Goal: Task Accomplishment & Management: Complete application form

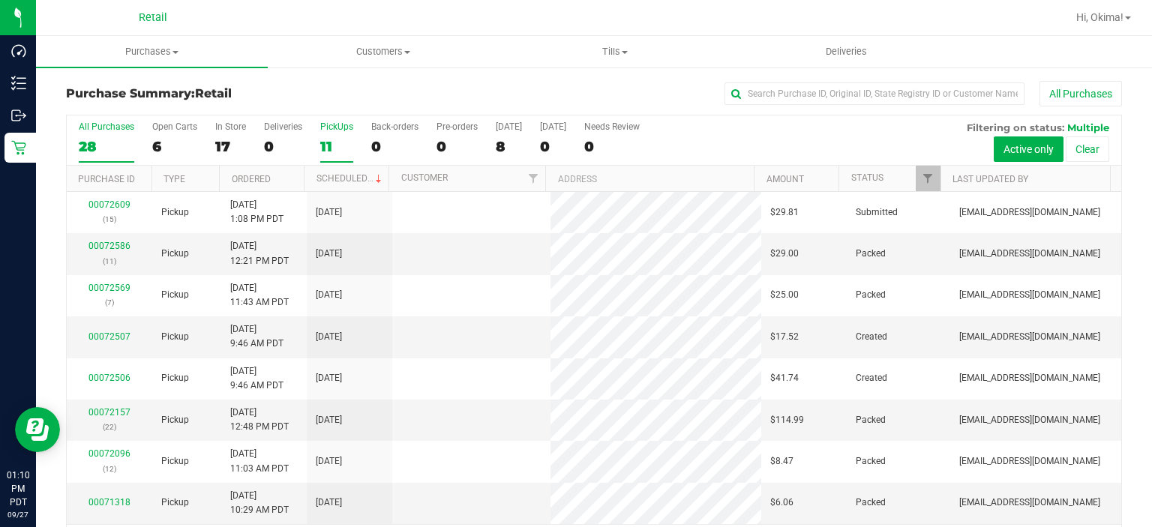
click at [326, 140] on div "11" at bounding box center [336, 146] width 33 height 17
click at [0, 0] on input "PickUps 11" at bounding box center [0, 0] width 0 height 0
click at [258, 174] on link "Ordered" at bounding box center [251, 179] width 39 height 11
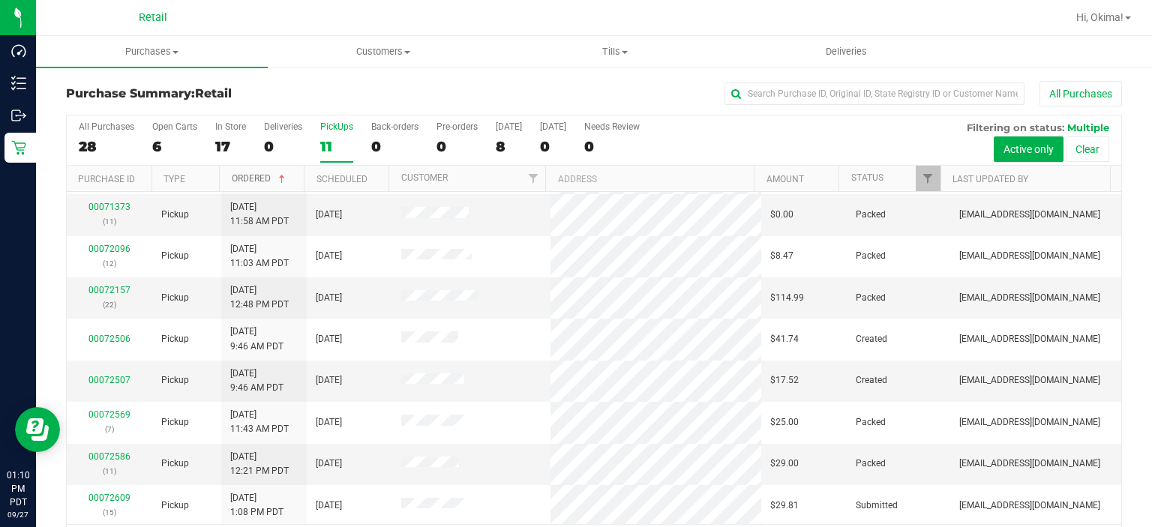
scroll to position [47, 0]
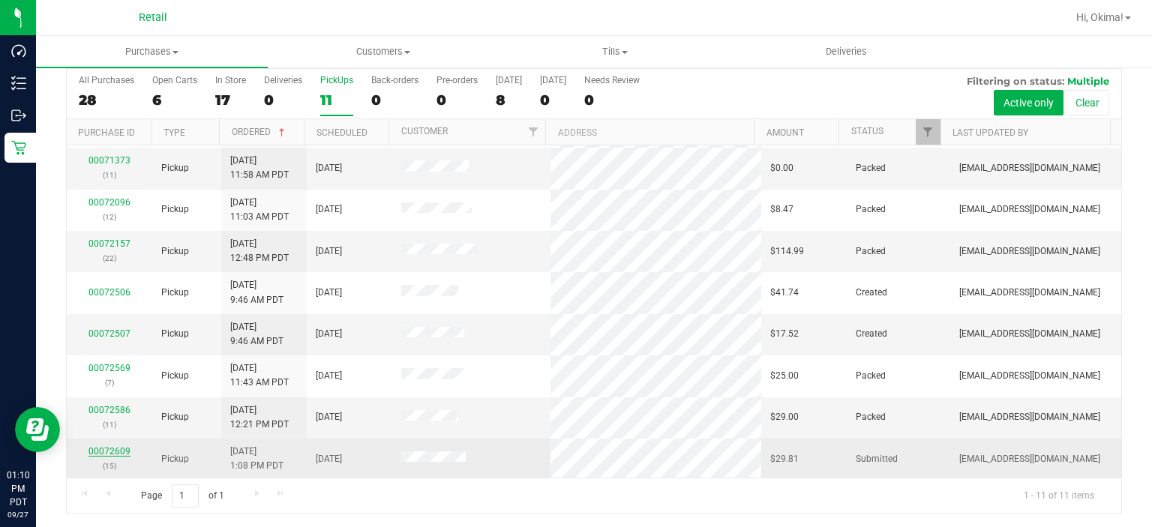
click at [111, 447] on link "00072609" at bounding box center [110, 451] width 42 height 11
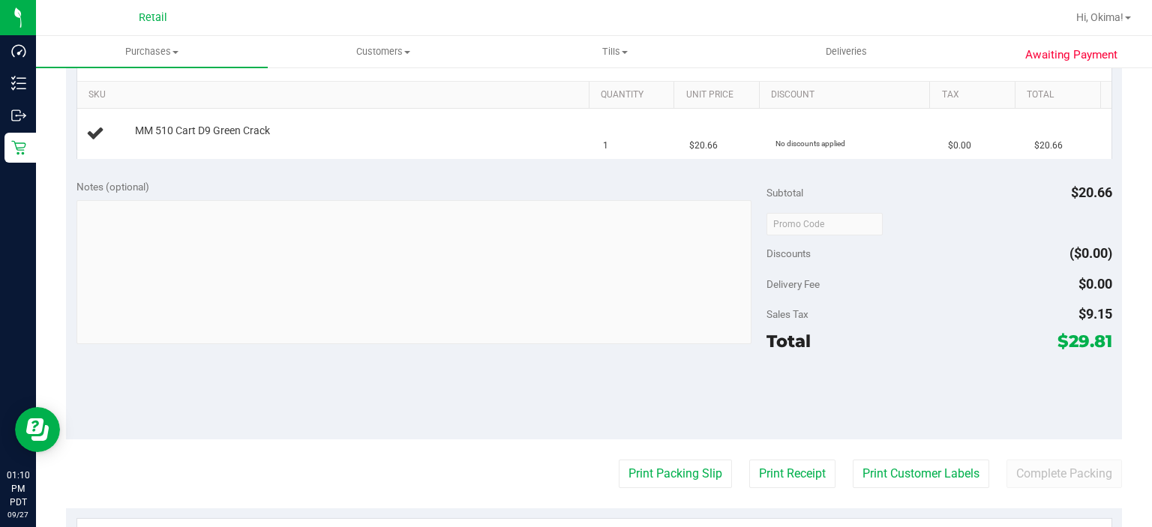
scroll to position [369, 0]
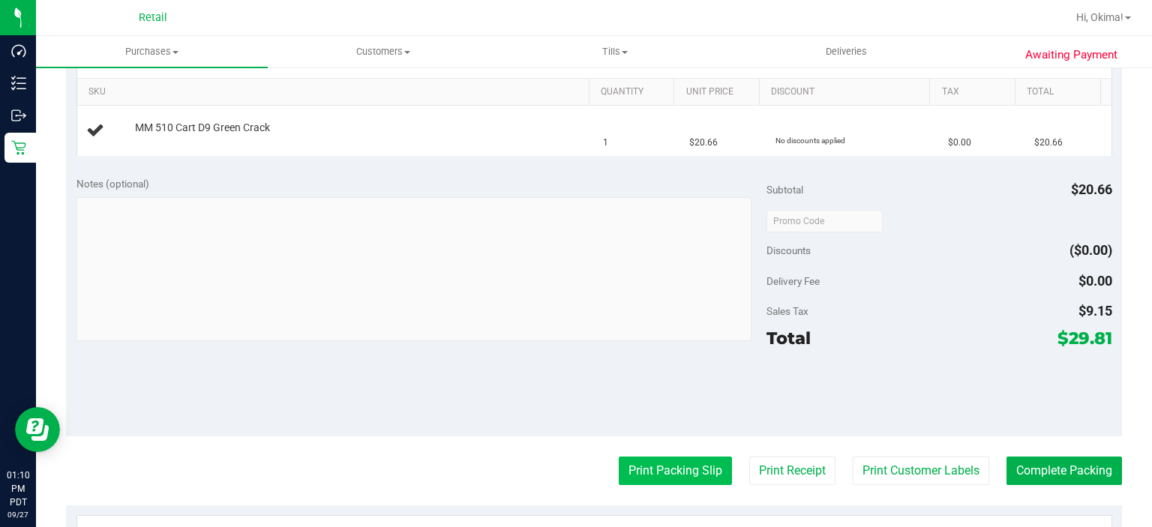
click at [670, 465] on button "Print Packing Slip" at bounding box center [675, 471] width 113 height 29
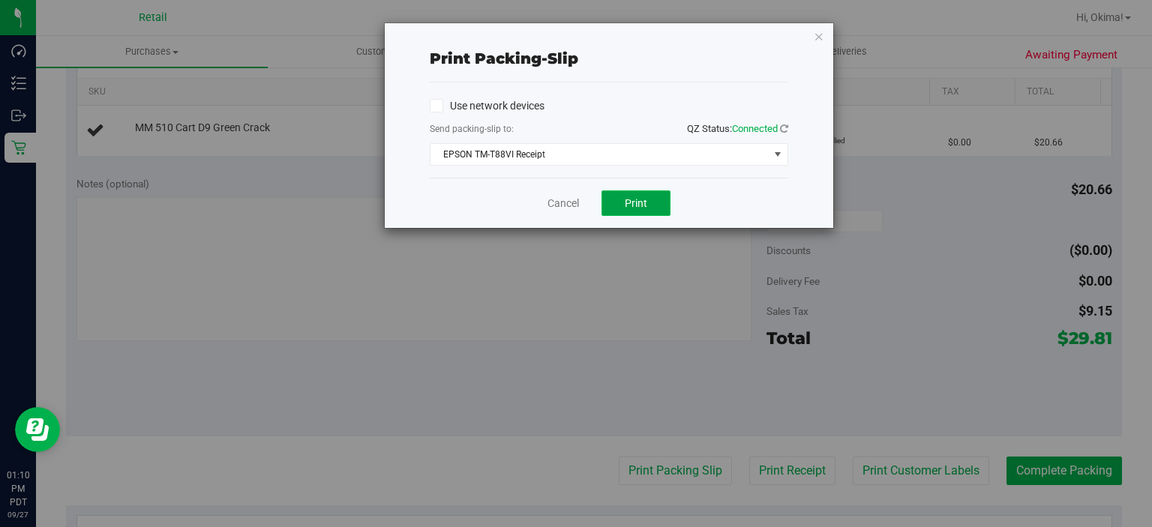
click at [653, 194] on button "Print" at bounding box center [636, 204] width 69 height 26
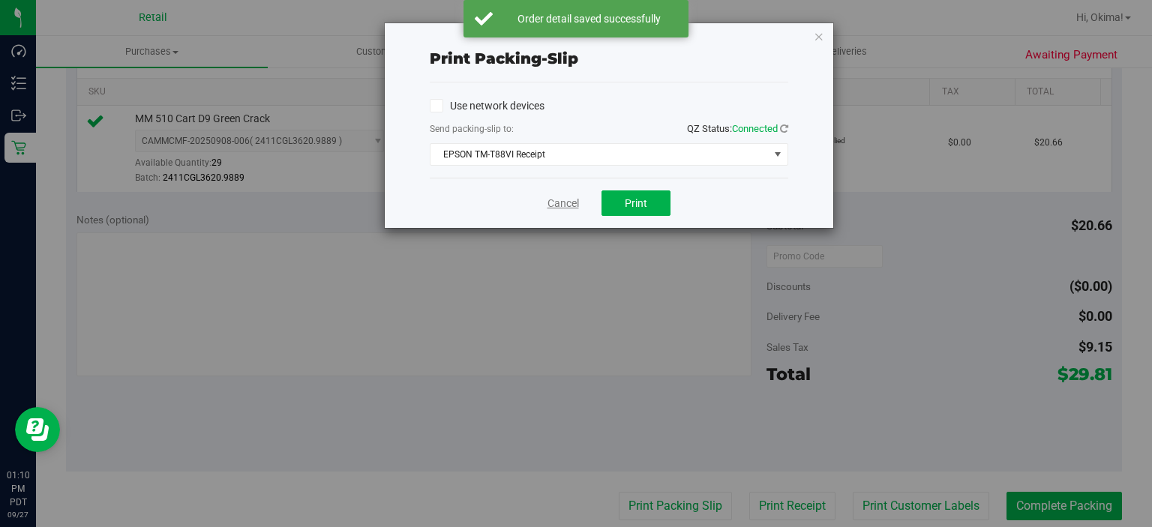
click at [549, 202] on link "Cancel" at bounding box center [564, 204] width 32 height 16
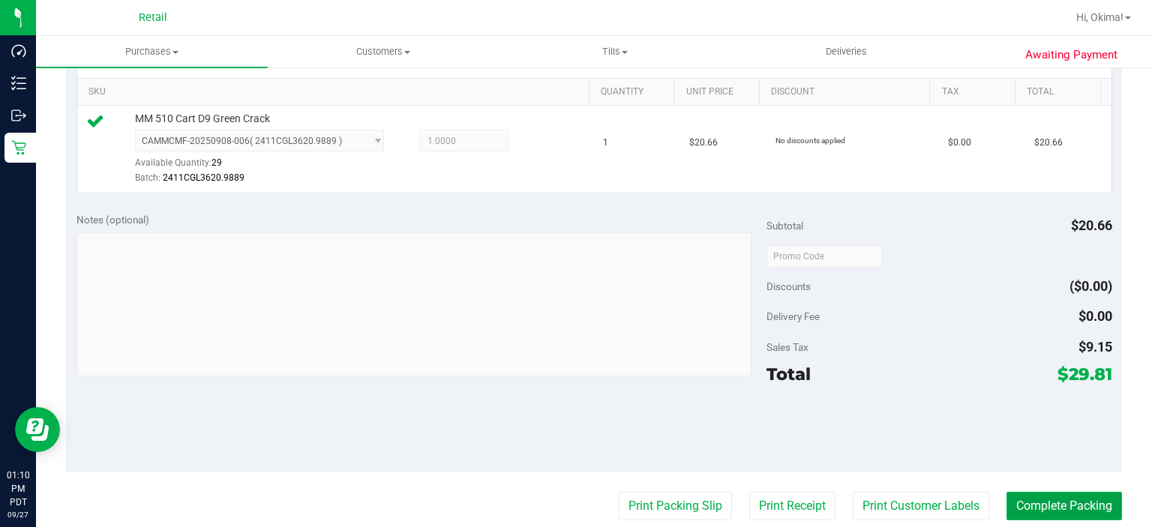
click at [1072, 500] on button "Complete Packing" at bounding box center [1065, 506] width 116 height 29
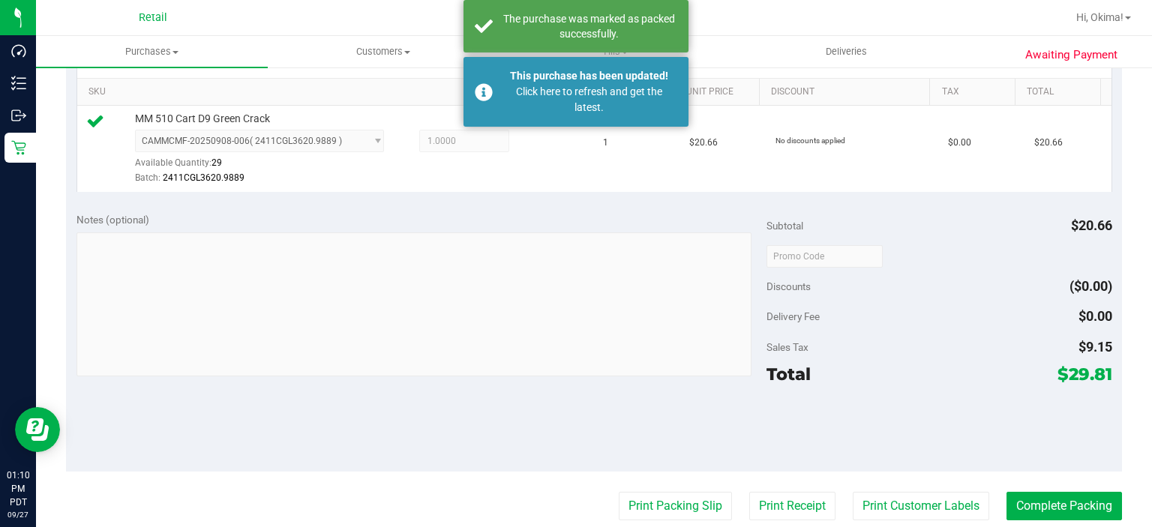
click at [433, 407] on div "Notes (optional) Subtotal $20.66 Discounts ($0.00) Delivery Fee $0.00 Sales Tax…" at bounding box center [594, 337] width 1056 height 270
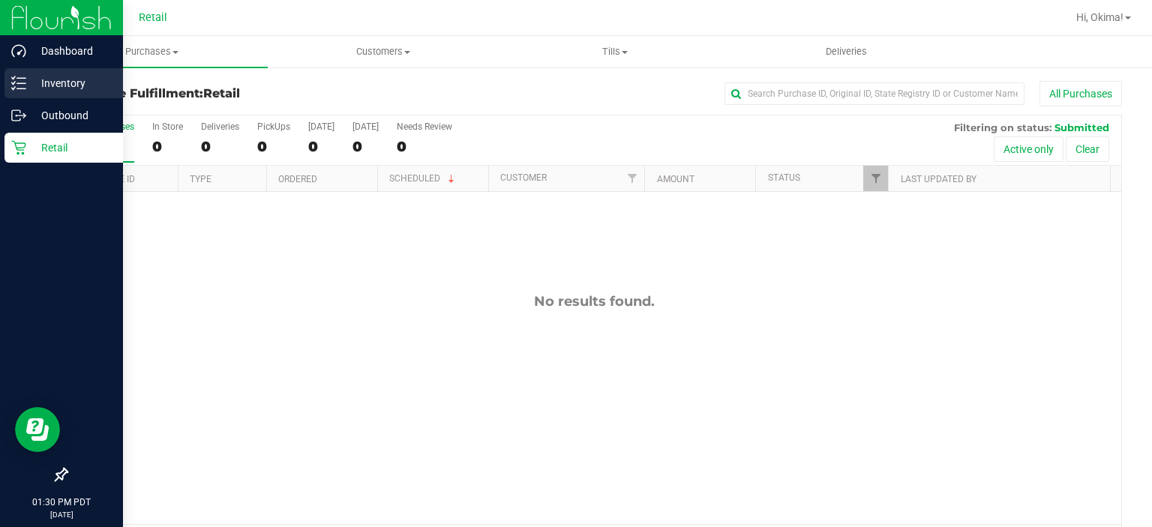
click at [19, 83] on line at bounding box center [21, 83] width 8 height 0
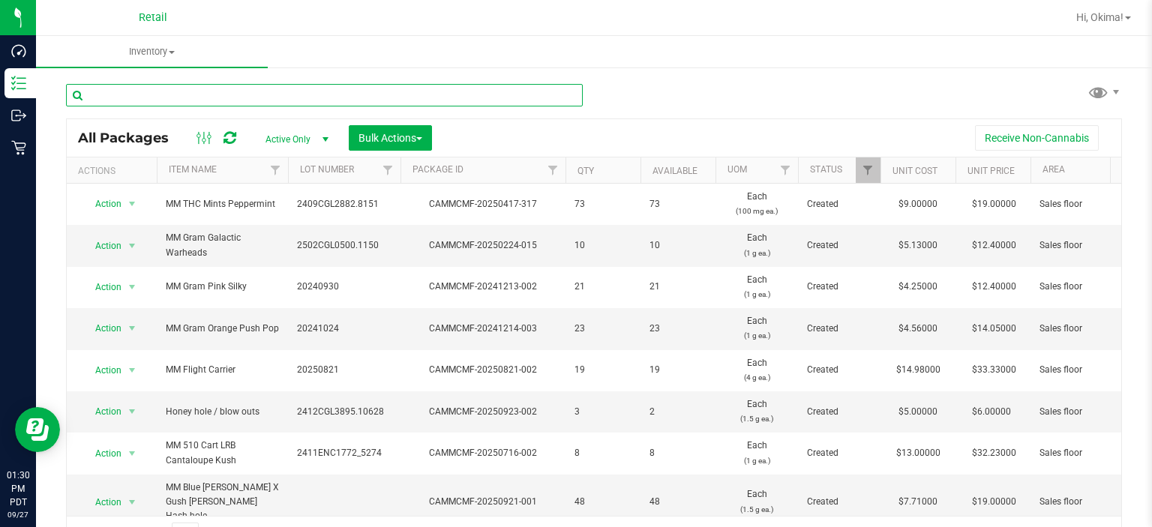
click at [135, 98] on input "text" at bounding box center [324, 95] width 517 height 23
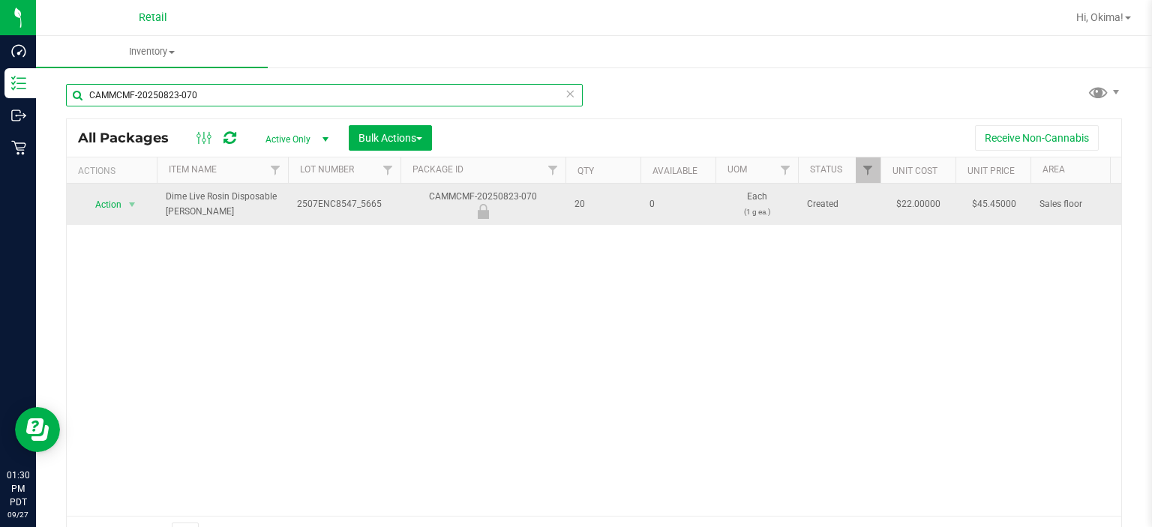
type input "CAMMCMF-20250823-070"
click at [105, 198] on span "Action" at bounding box center [102, 204] width 41 height 21
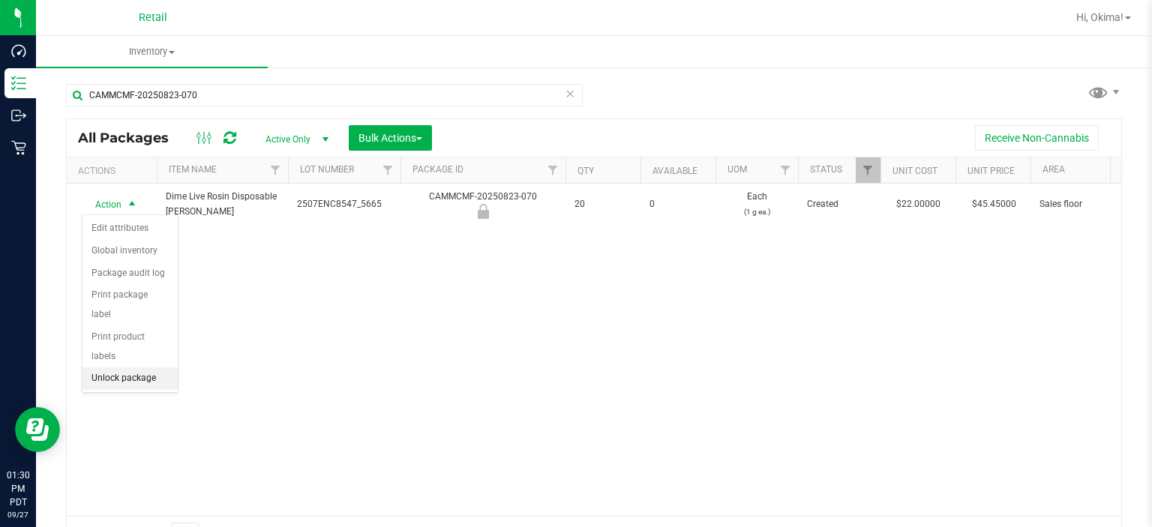
click at [138, 368] on li "Unlock package" at bounding box center [130, 379] width 95 height 23
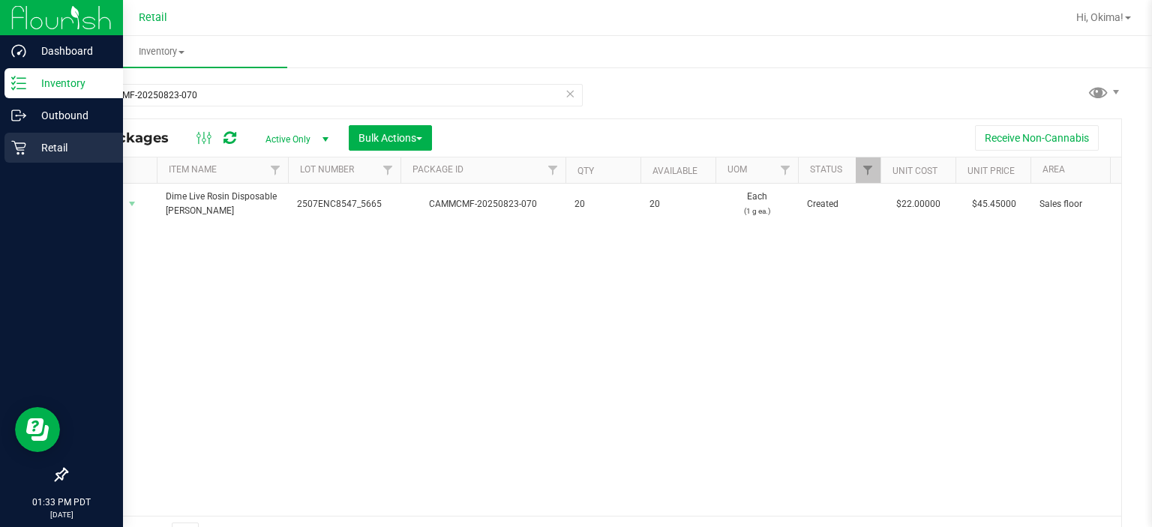
click at [21, 164] on link "Retail" at bounding box center [61, 149] width 123 height 32
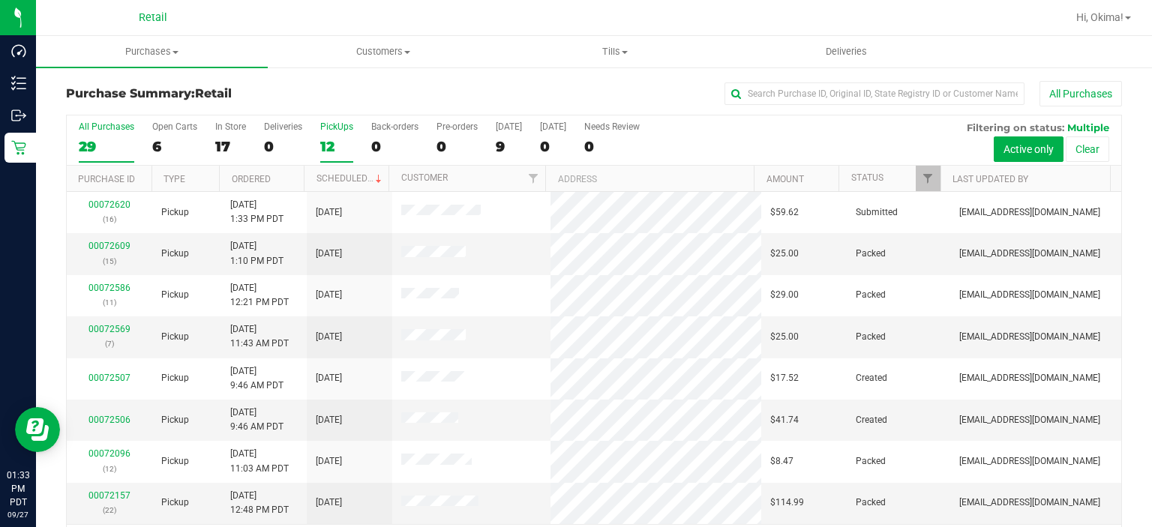
click at [334, 137] on label "PickUps 12" at bounding box center [336, 142] width 33 height 41
click at [0, 0] on input "PickUps 12" at bounding box center [0, 0] width 0 height 0
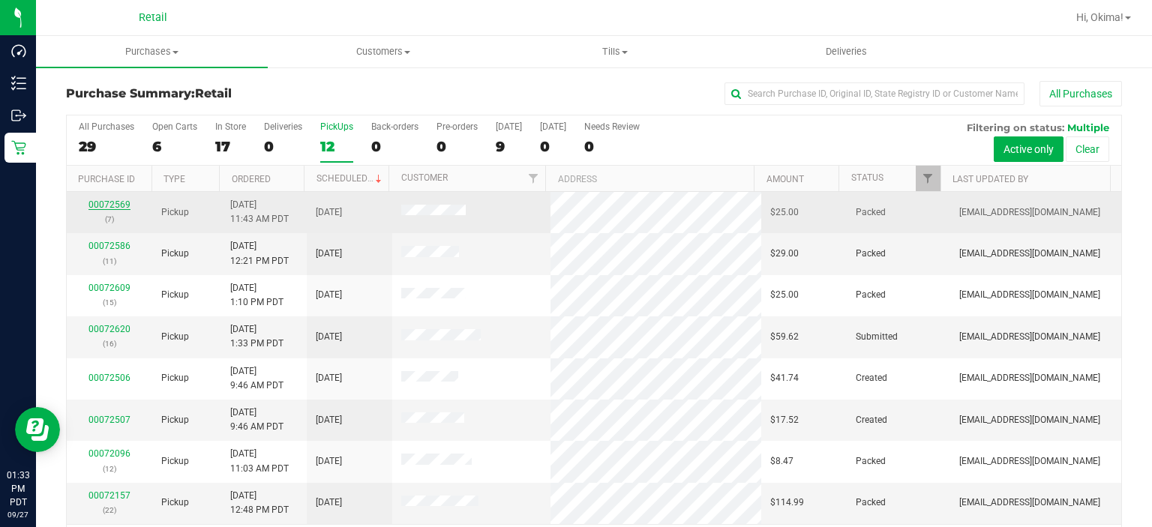
click at [104, 209] on link "00072569" at bounding box center [110, 205] width 42 height 11
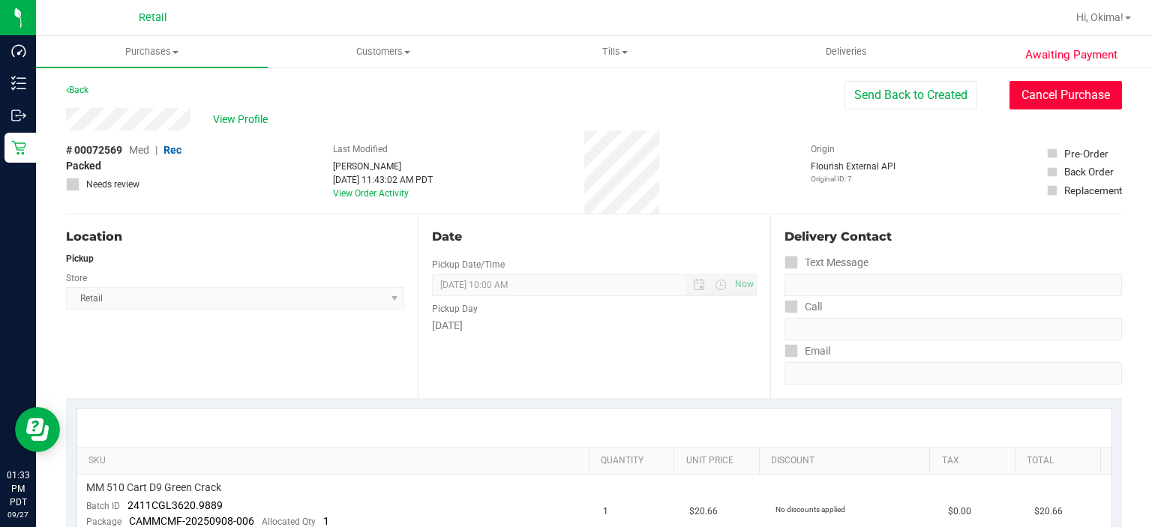
click at [1071, 94] on button "Cancel Purchase" at bounding box center [1066, 95] width 113 height 29
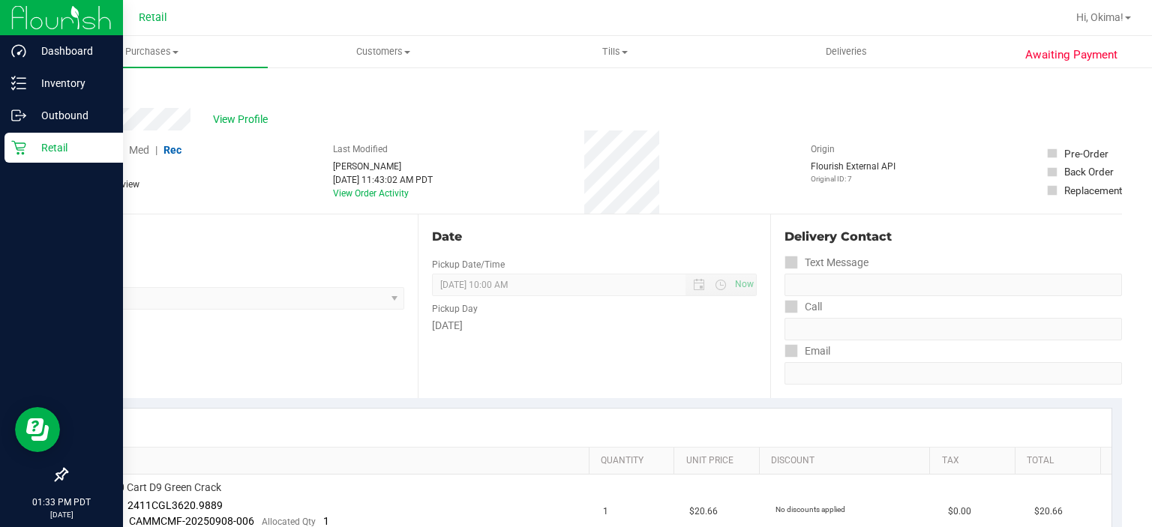
click at [9, 148] on div "Retail" at bounding box center [64, 148] width 119 height 30
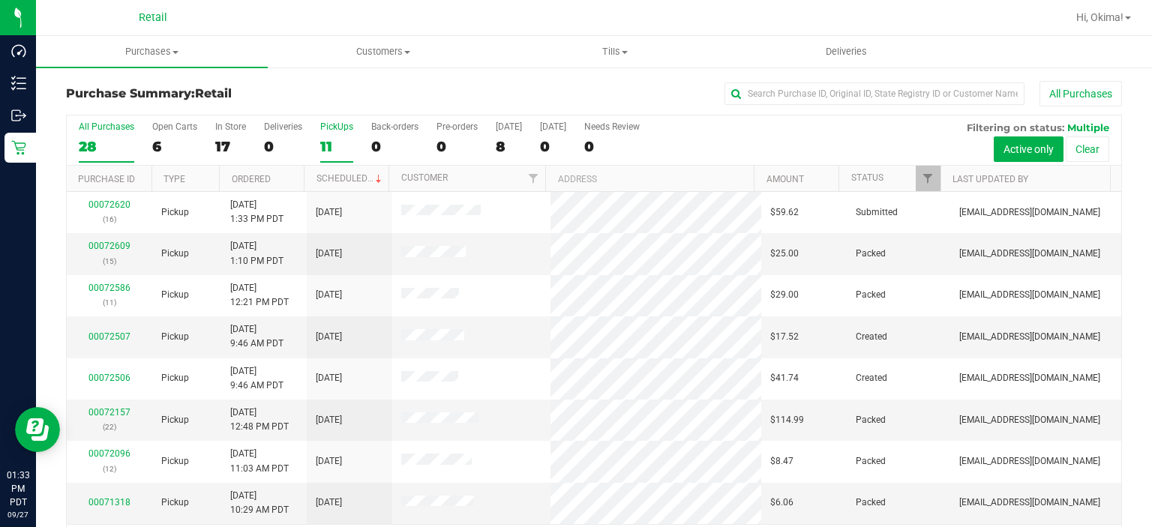
click at [334, 135] on label "PickUps 11" at bounding box center [336, 142] width 33 height 41
click at [0, 0] on input "PickUps 11" at bounding box center [0, 0] width 0 height 0
click at [264, 177] on link "Ordered" at bounding box center [251, 179] width 39 height 11
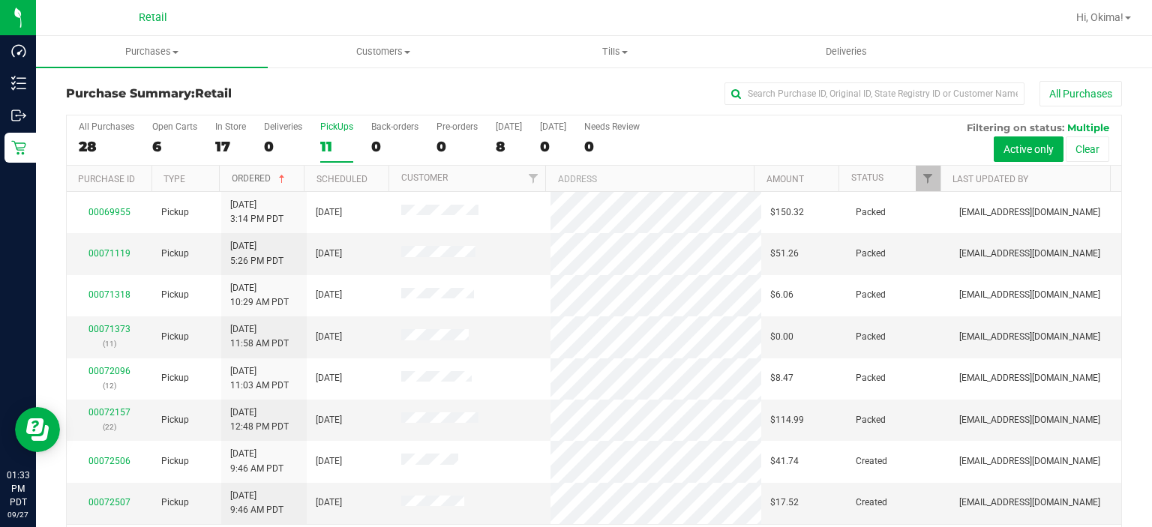
scroll to position [122, 0]
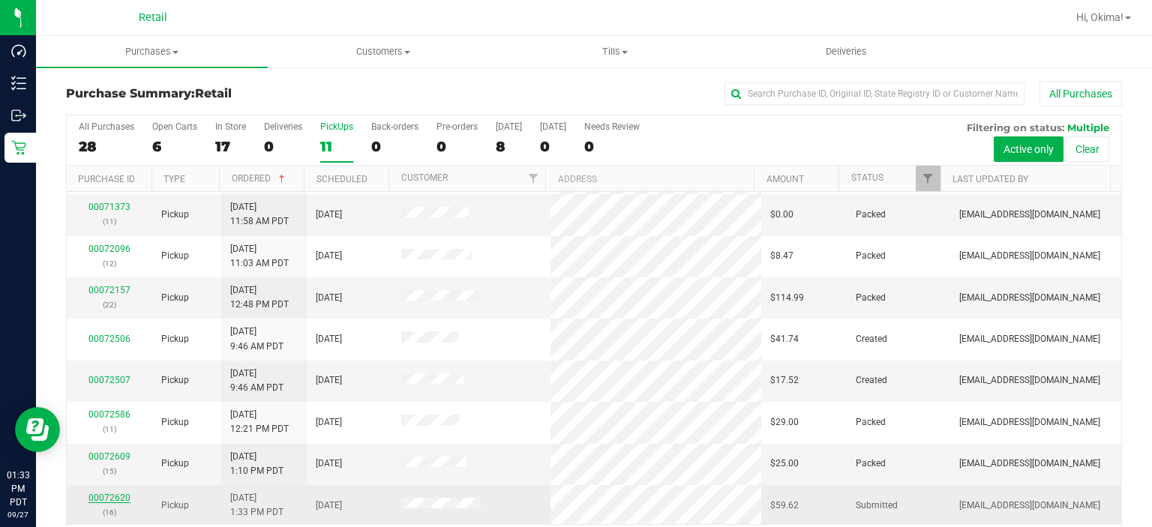
click at [107, 493] on link "00072620" at bounding box center [110, 498] width 42 height 11
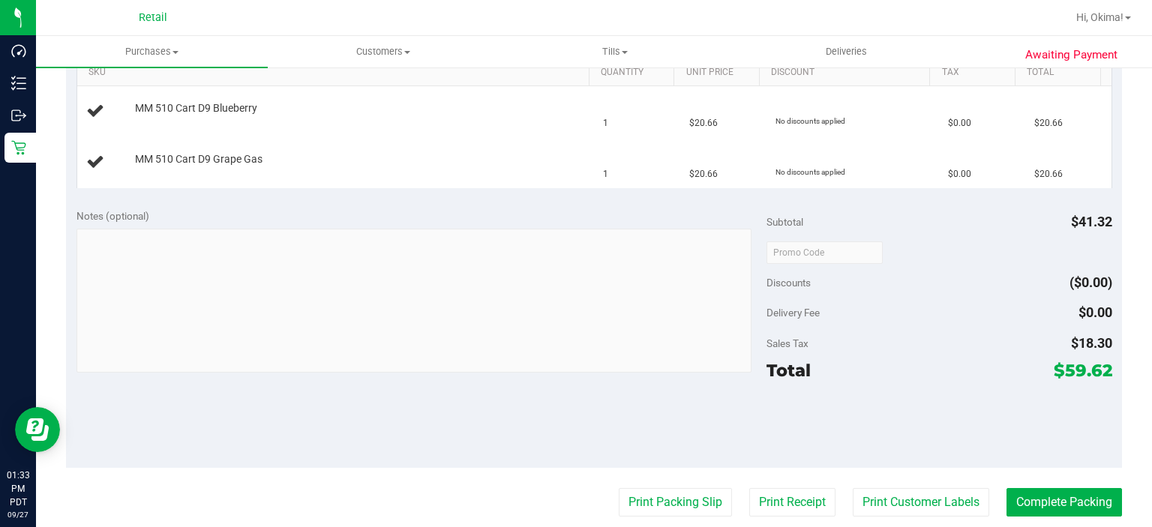
scroll to position [437, 0]
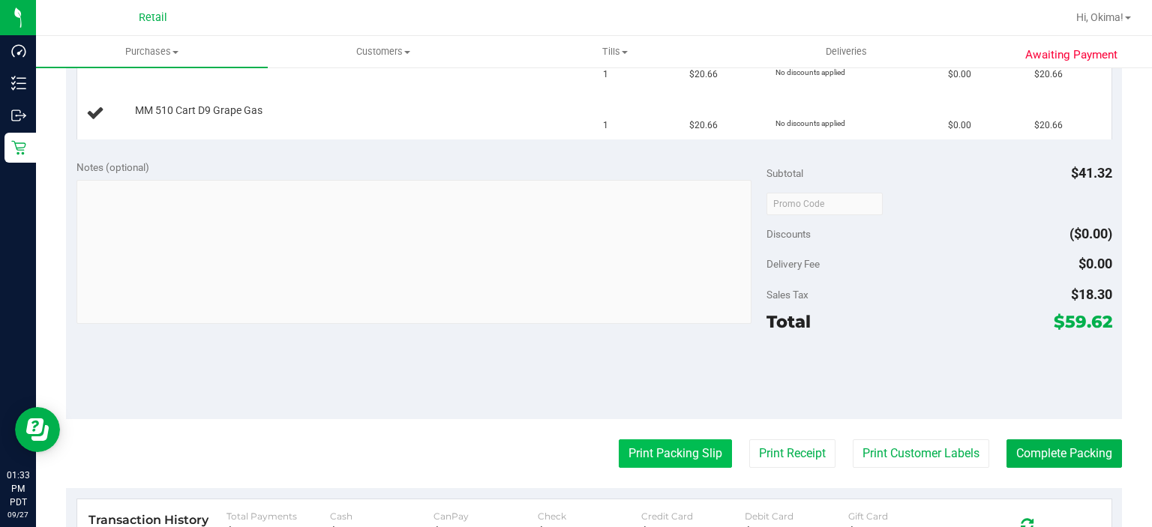
click at [651, 453] on button "Print Packing Slip" at bounding box center [675, 454] width 113 height 29
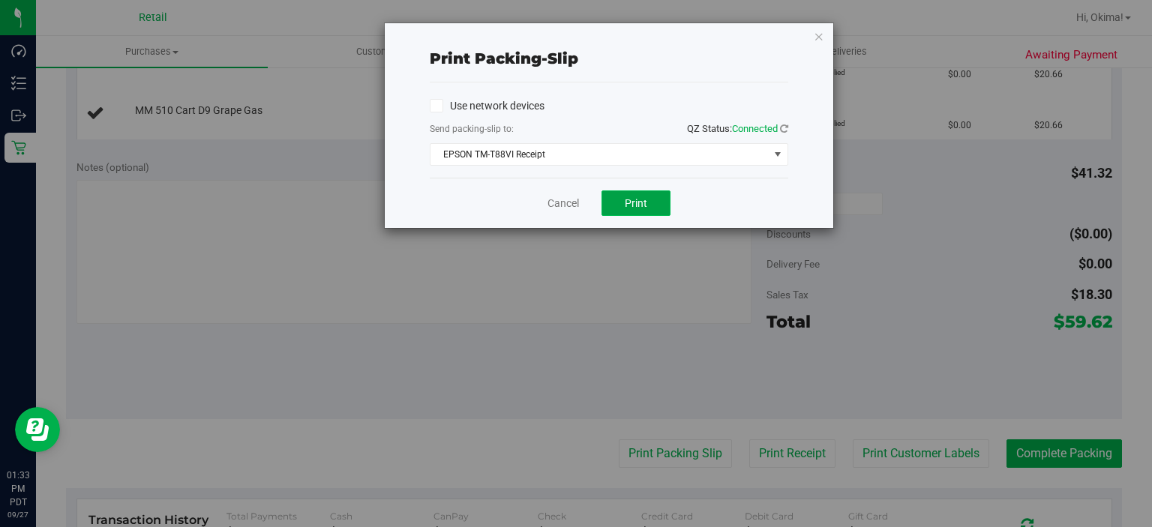
click at [662, 212] on button "Print" at bounding box center [636, 204] width 69 height 26
click at [564, 206] on link "Cancel" at bounding box center [564, 204] width 32 height 16
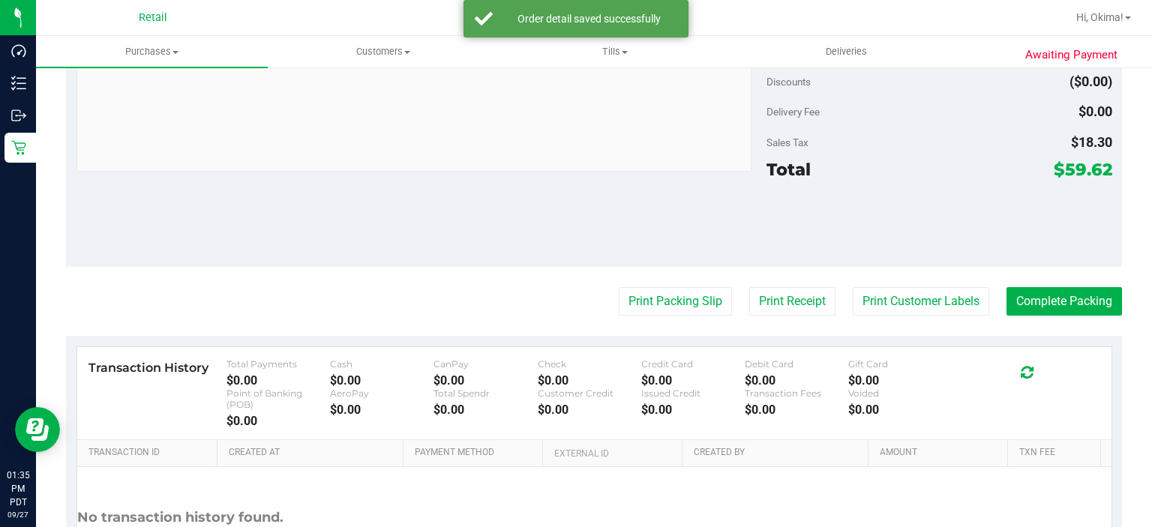
scroll to position [638, 0]
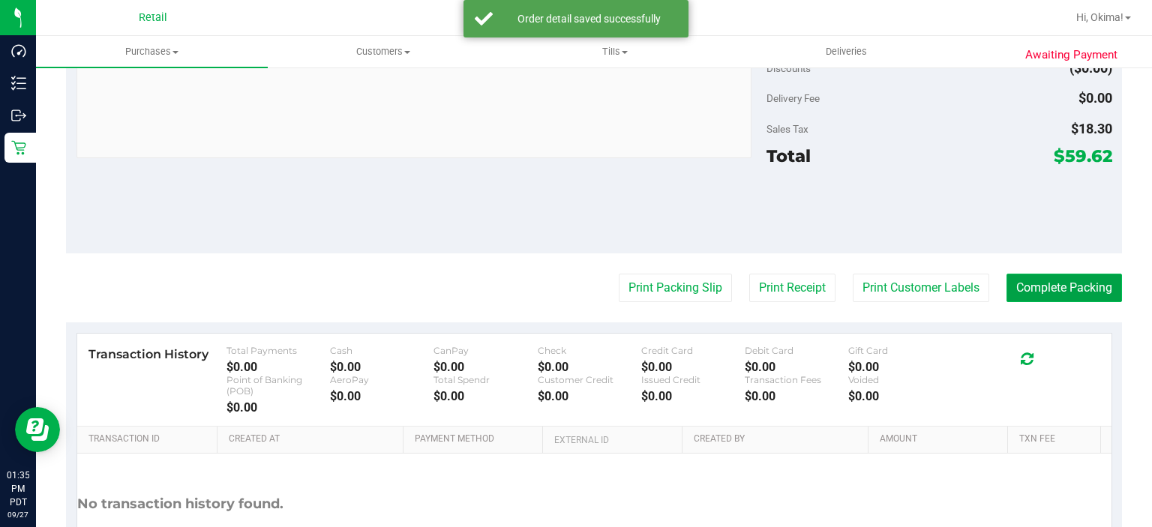
click at [1092, 298] on button "Complete Packing" at bounding box center [1065, 288] width 116 height 29
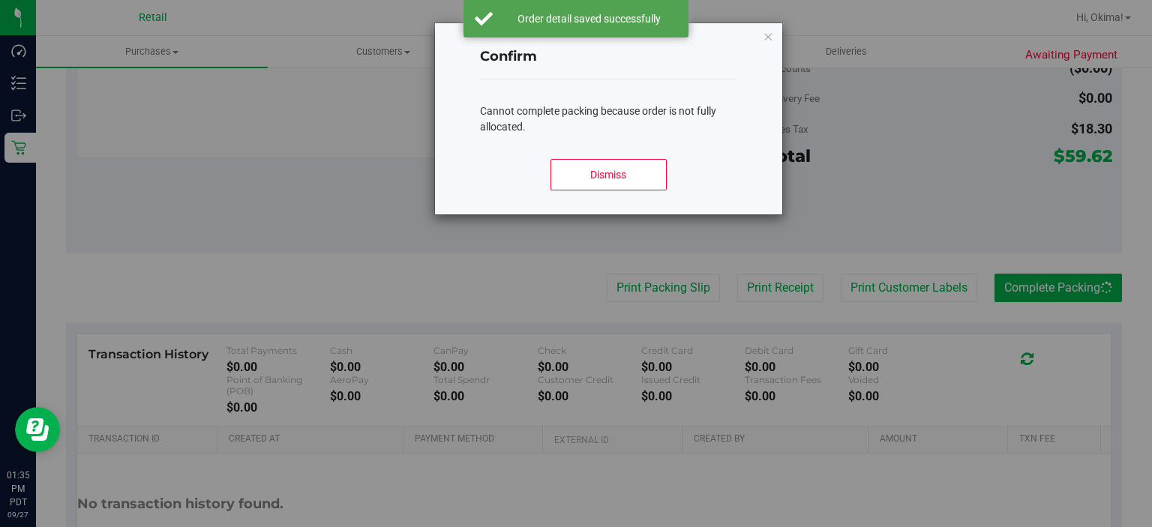
click at [662, 204] on div "Dismiss" at bounding box center [608, 181] width 257 height 68
click at [625, 167] on button "Dismiss" at bounding box center [609, 175] width 116 height 32
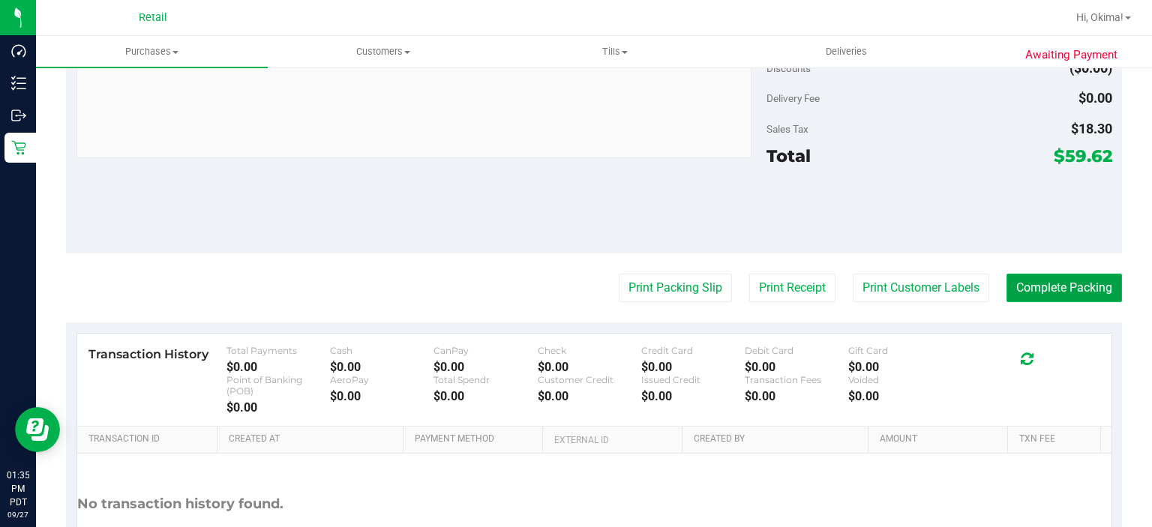
click at [1058, 285] on button "Complete Packing" at bounding box center [1065, 288] width 116 height 29
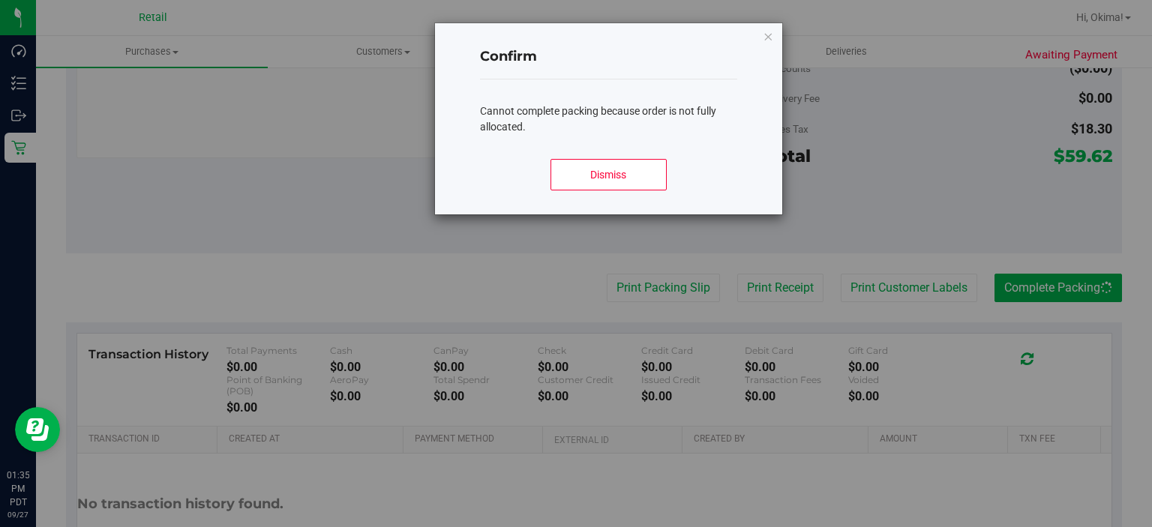
click at [767, 68] on div "Confirm Cannot complete packing because order is not fully allocated. Dismiss" at bounding box center [608, 118] width 347 height 191
click at [768, 30] on icon "Close modal" at bounding box center [769, 36] width 11 height 18
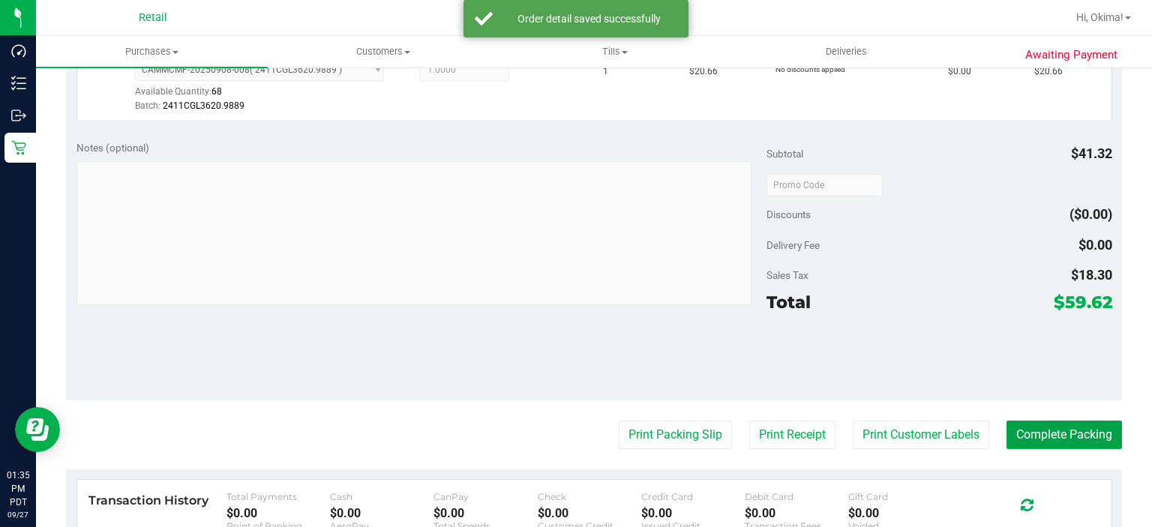
scroll to position [593, 0]
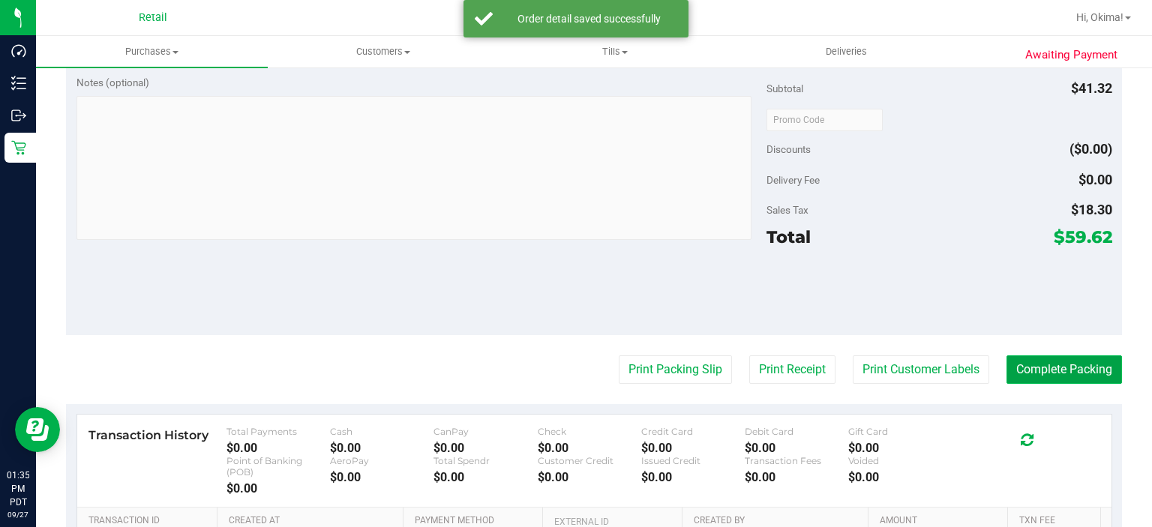
click at [1051, 364] on button "Complete Packing" at bounding box center [1065, 370] width 116 height 29
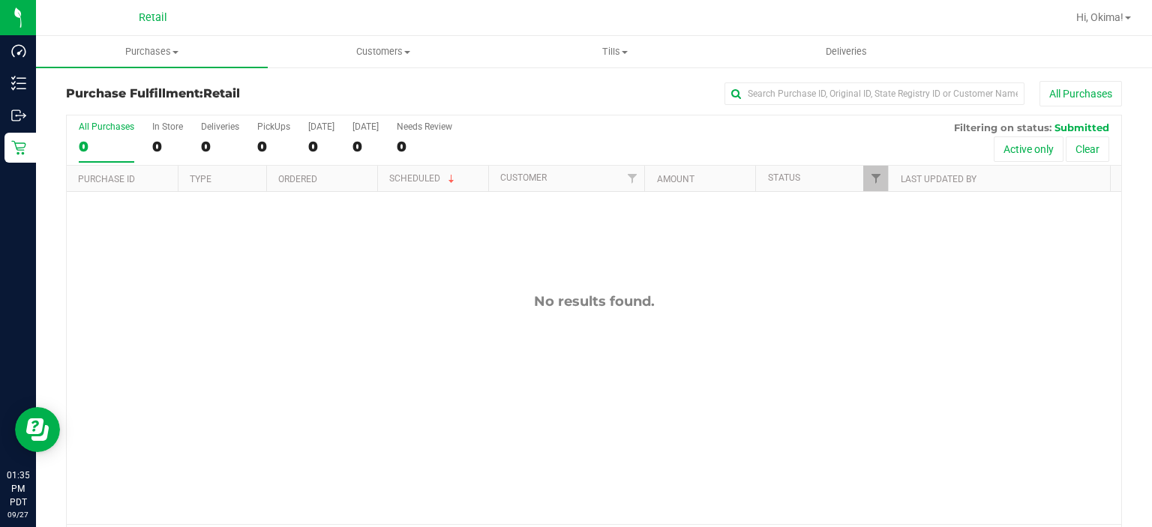
click at [445, 314] on div "No results found." at bounding box center [594, 409] width 1055 height 434
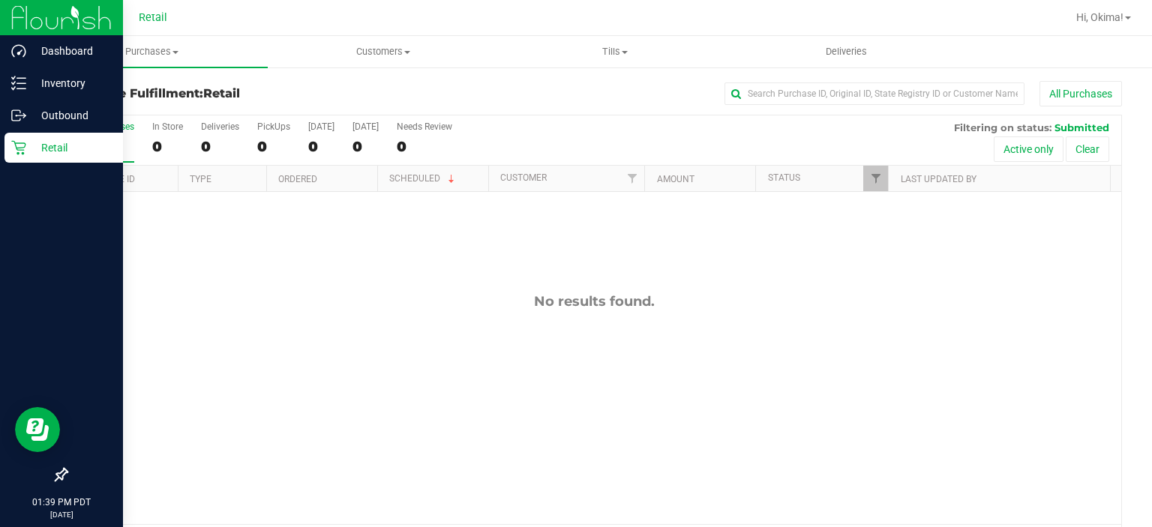
click at [26, 156] on p "Retail" at bounding box center [71, 148] width 90 height 18
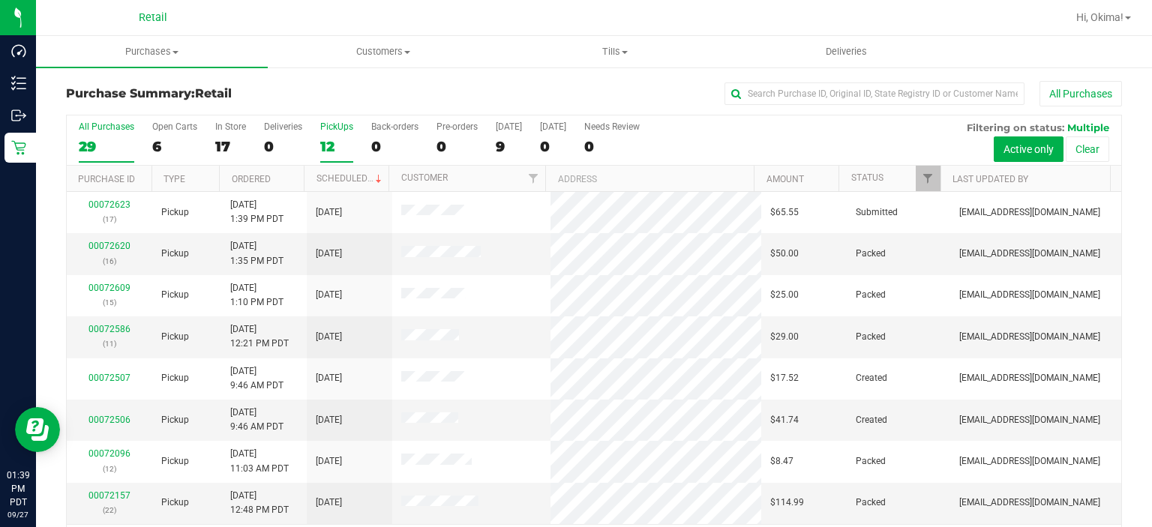
click at [327, 138] on div "12" at bounding box center [336, 146] width 33 height 17
click at [0, 0] on input "PickUps 12" at bounding box center [0, 0] width 0 height 0
click at [261, 179] on link "Ordered" at bounding box center [251, 179] width 39 height 11
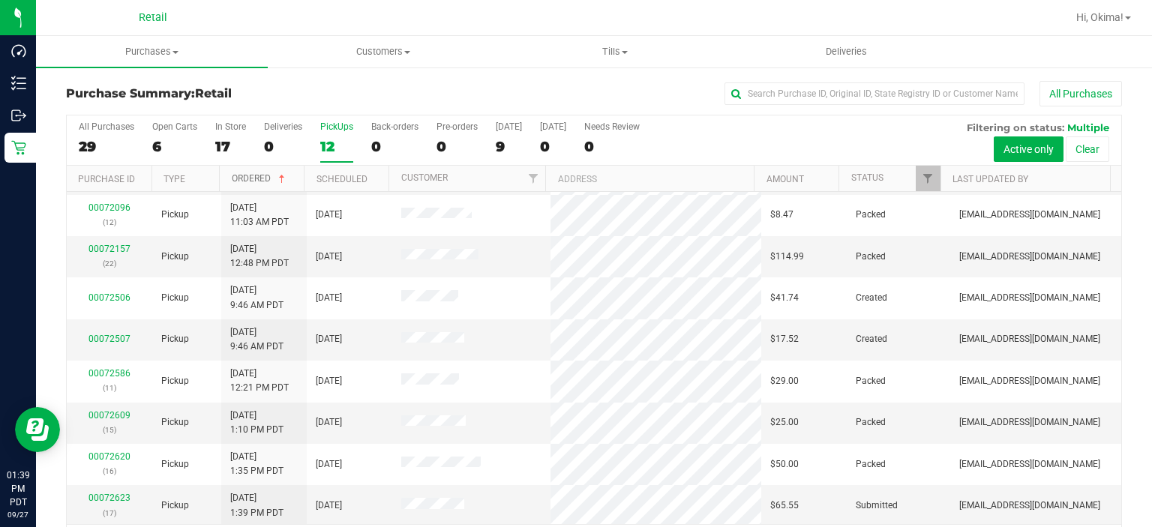
scroll to position [47, 0]
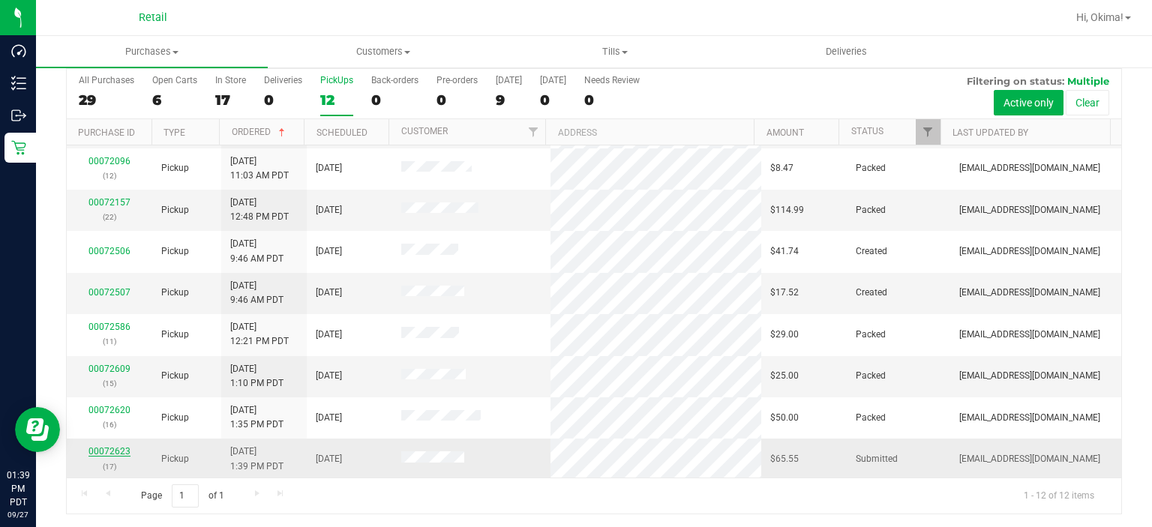
click at [103, 449] on link "00072623" at bounding box center [110, 451] width 42 height 11
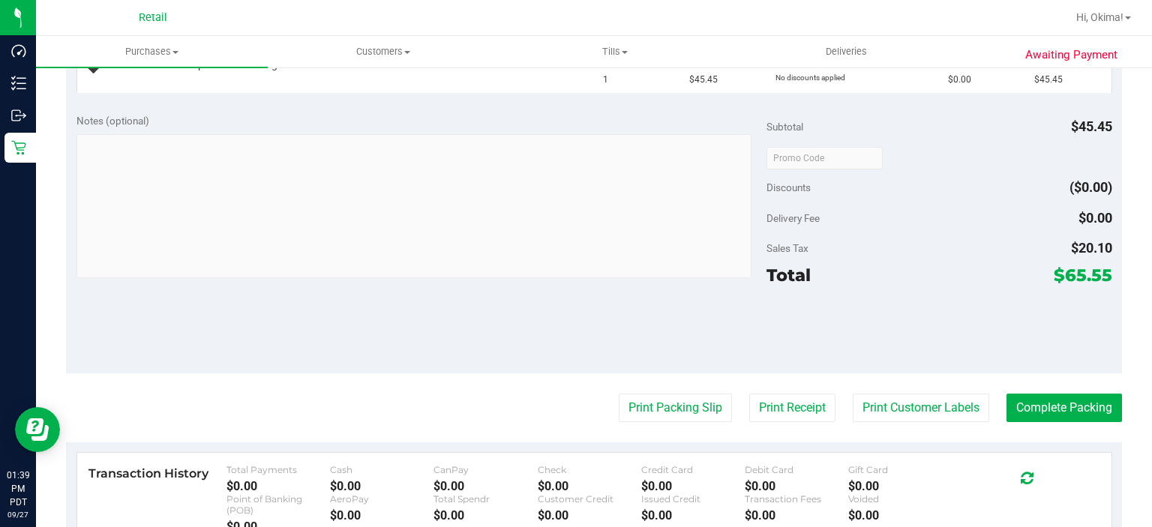
scroll to position [458, 0]
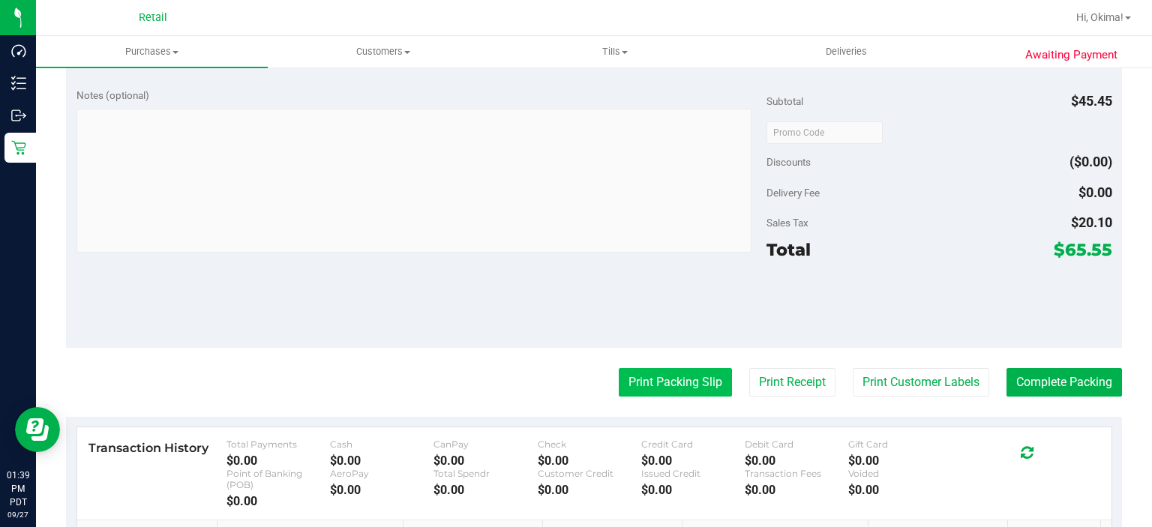
click at [647, 378] on button "Print Packing Slip" at bounding box center [675, 382] width 113 height 29
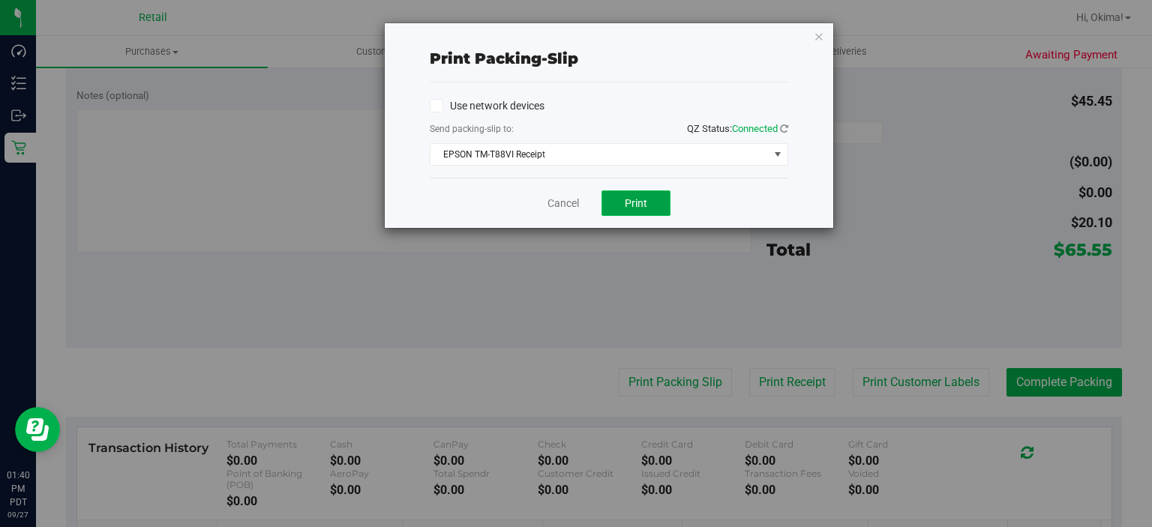
click at [640, 197] on span "Print" at bounding box center [636, 203] width 23 height 12
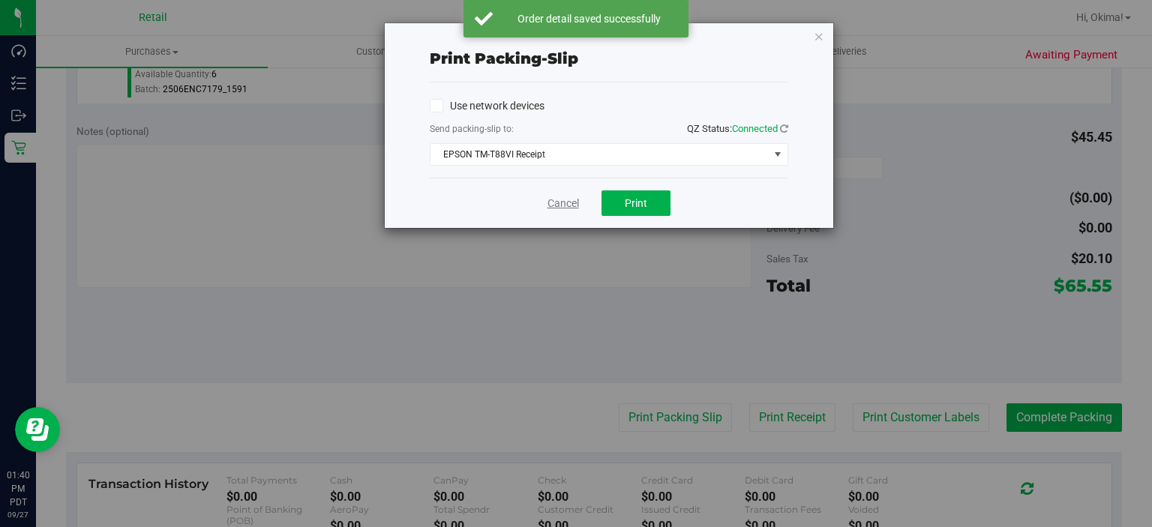
click at [570, 197] on link "Cancel" at bounding box center [564, 204] width 32 height 16
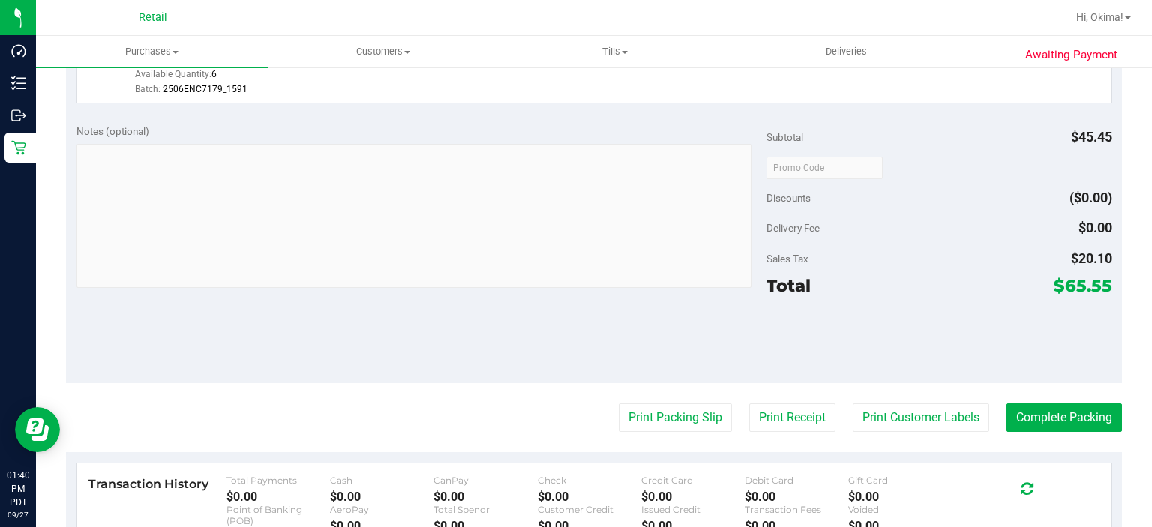
click at [1044, 444] on purchase-details "Back Edit Purchase Cancel Purchase View Profile # 00072623 Med | Rec Submitted …" at bounding box center [594, 183] width 1056 height 1121
click at [1082, 417] on button "Complete Packing" at bounding box center [1065, 418] width 116 height 29
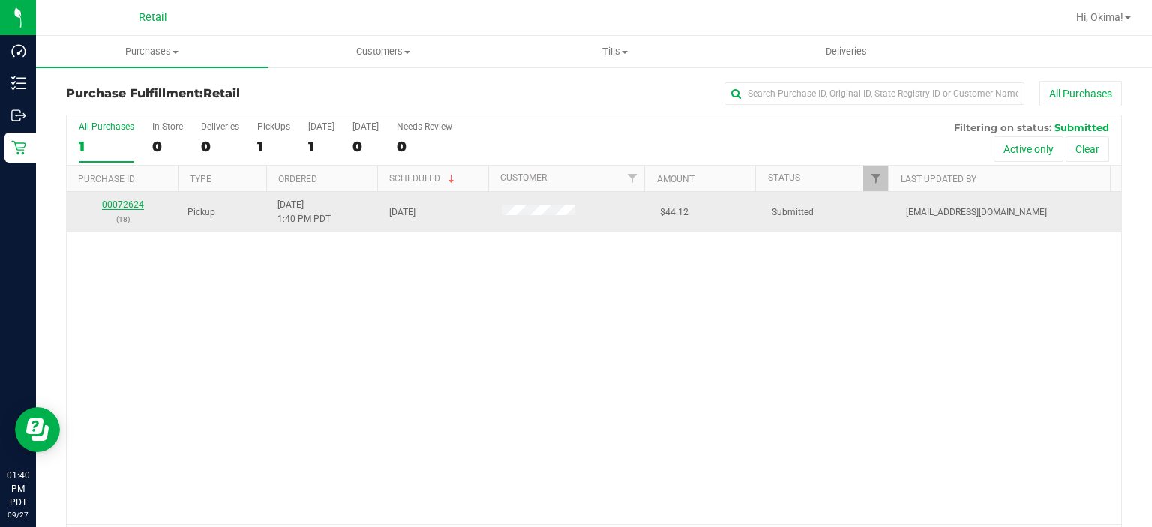
click at [128, 207] on link "00072624" at bounding box center [123, 205] width 42 height 11
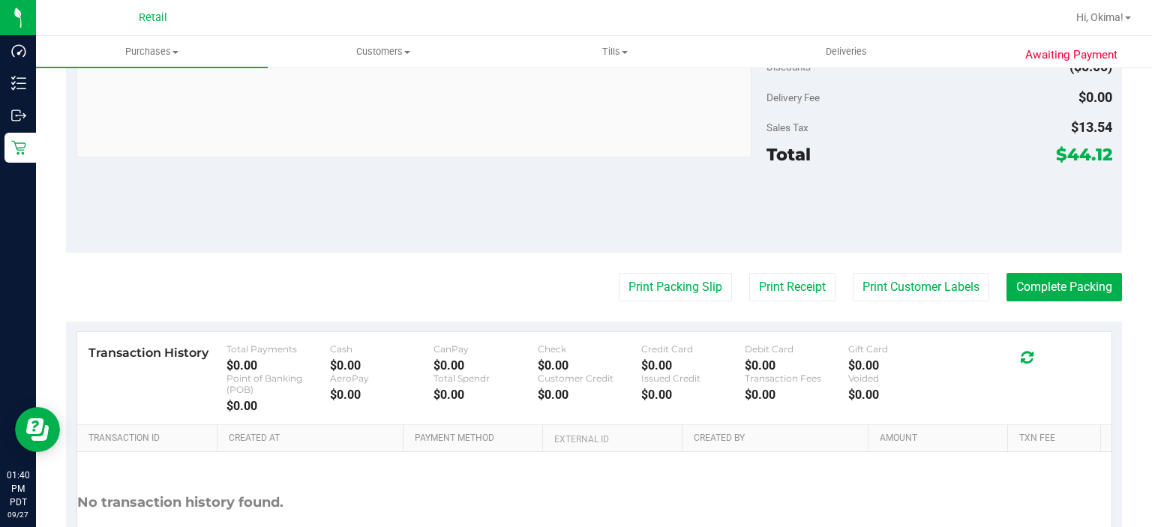
scroll to position [577, 0]
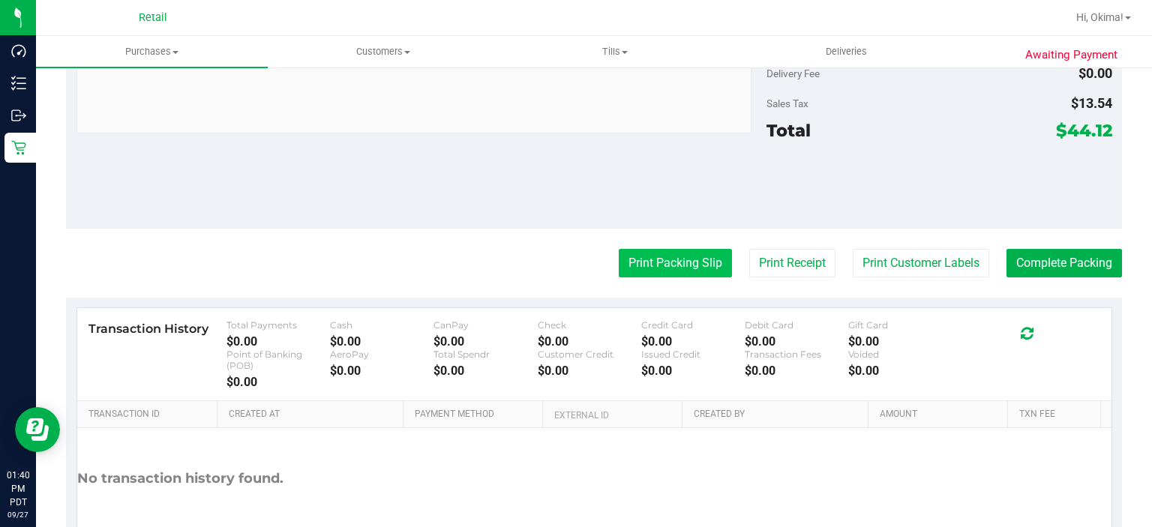
click at [641, 263] on button "Print Packing Slip" at bounding box center [675, 263] width 113 height 29
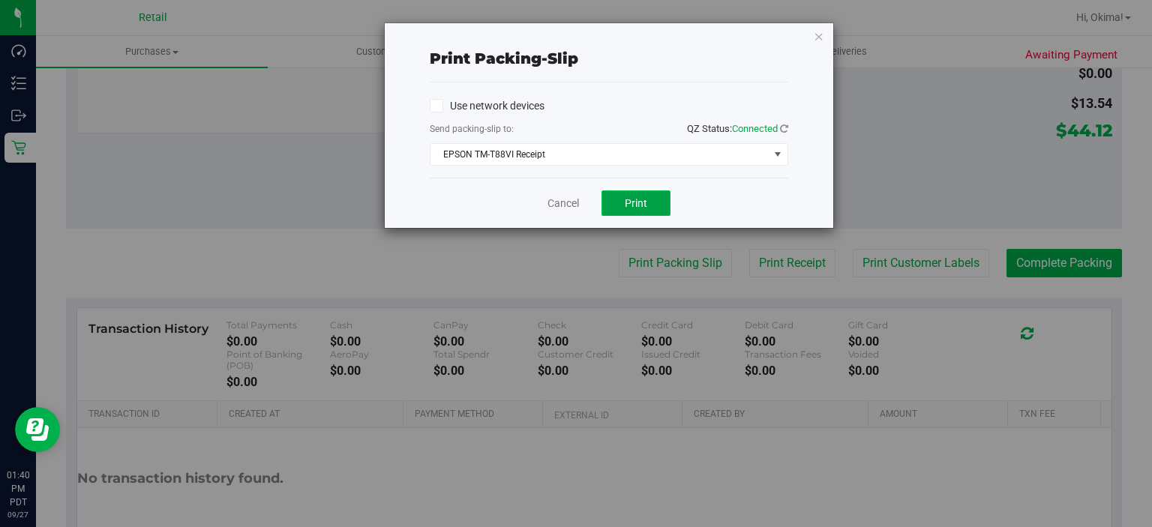
click at [627, 192] on button "Print" at bounding box center [636, 204] width 69 height 26
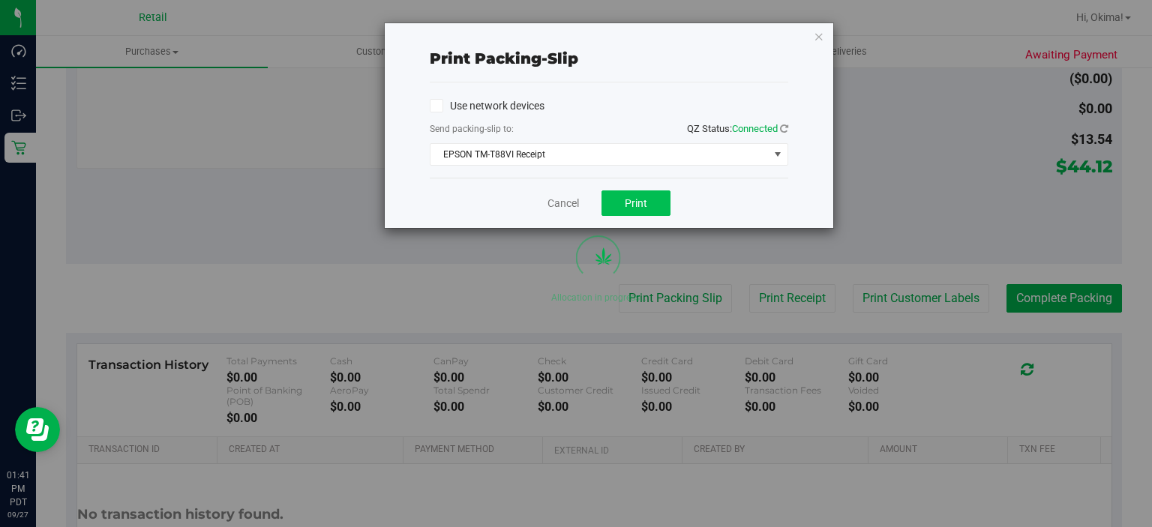
scroll to position [612, 0]
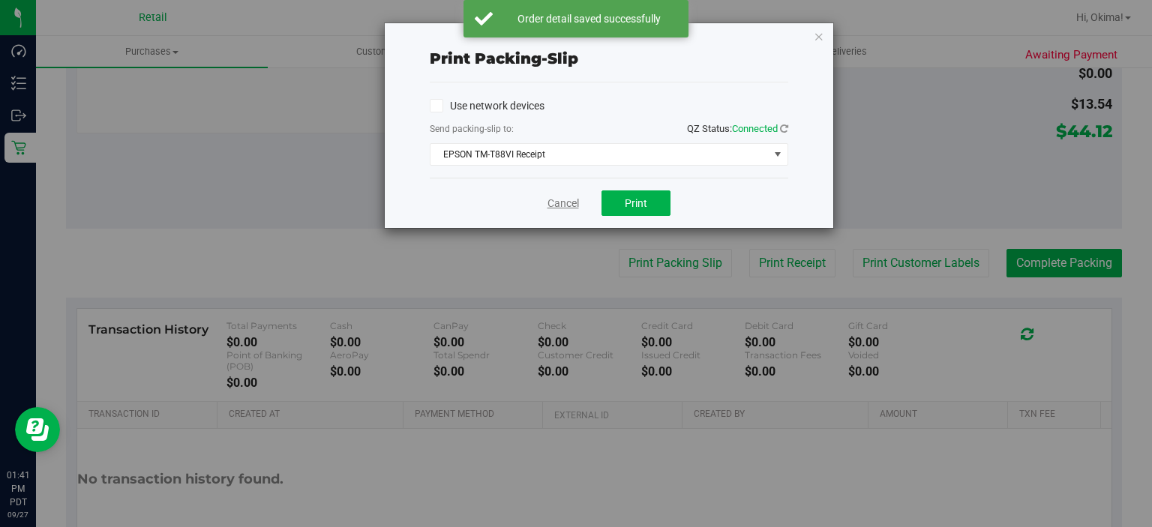
click at [556, 198] on link "Cancel" at bounding box center [564, 204] width 32 height 16
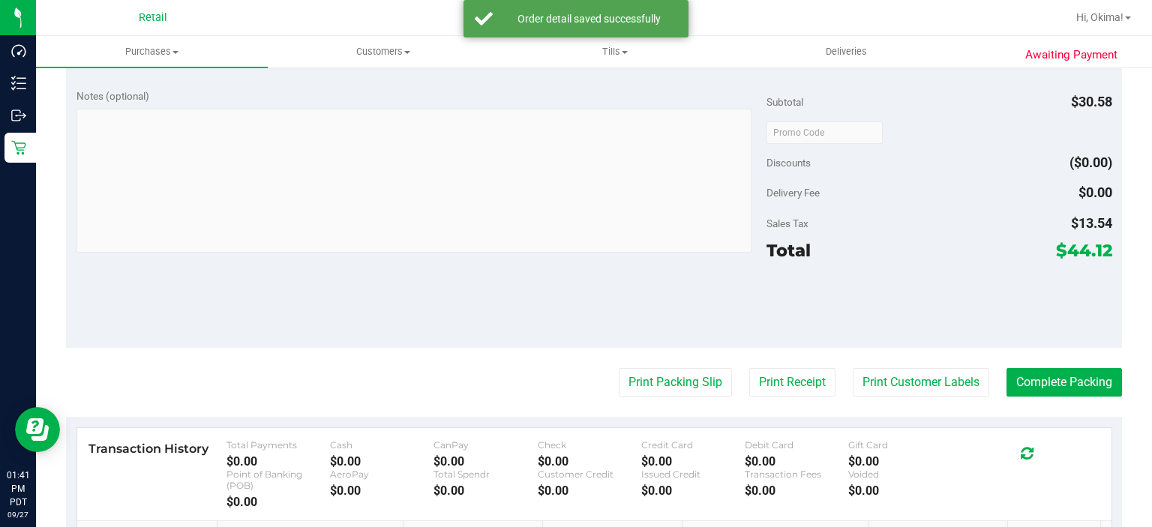
scroll to position [567, 0]
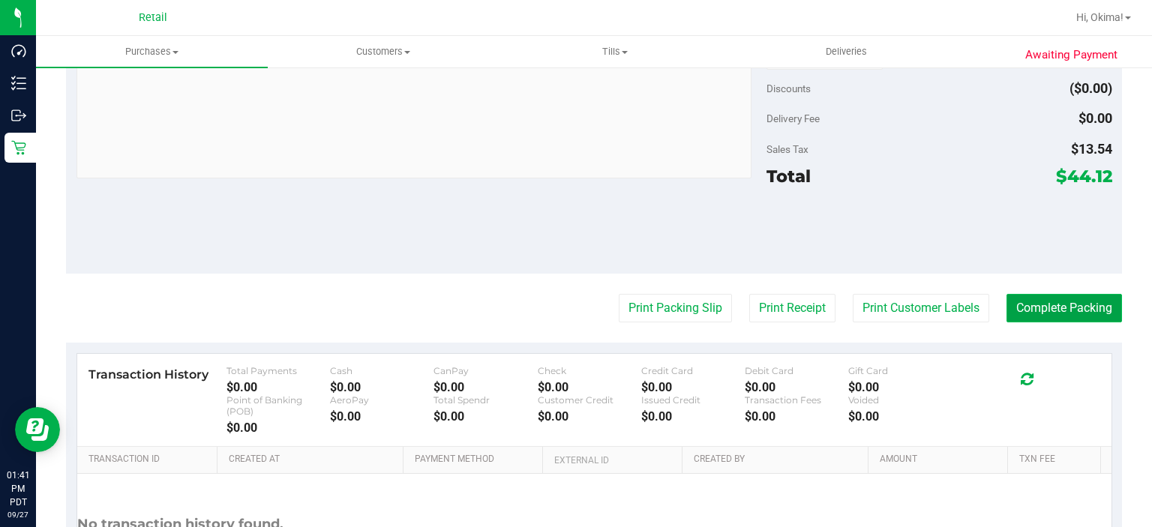
click at [1057, 312] on button "Complete Packing" at bounding box center [1065, 308] width 116 height 29
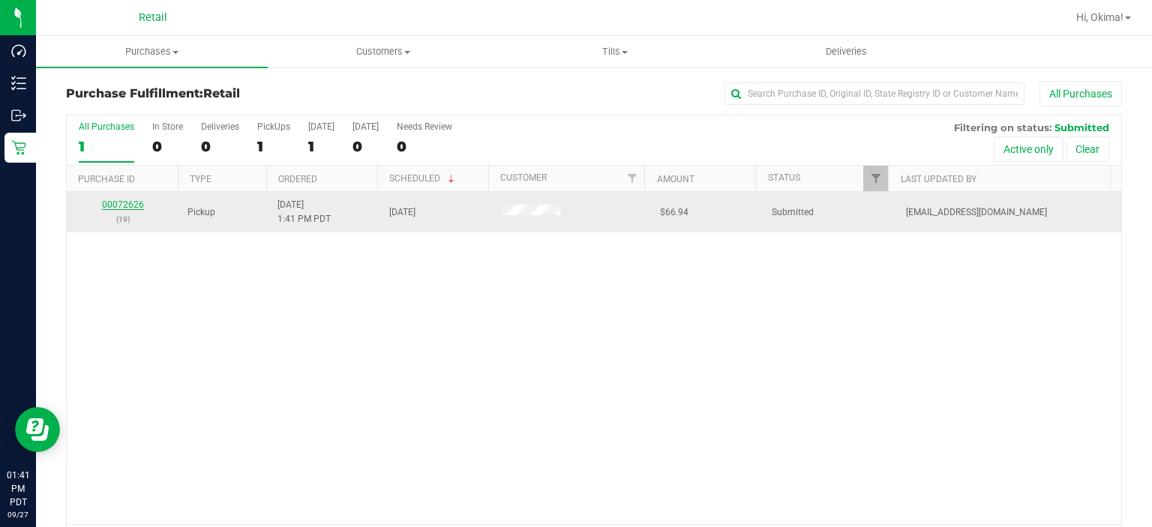
click at [125, 208] on link "00072626" at bounding box center [123, 205] width 42 height 11
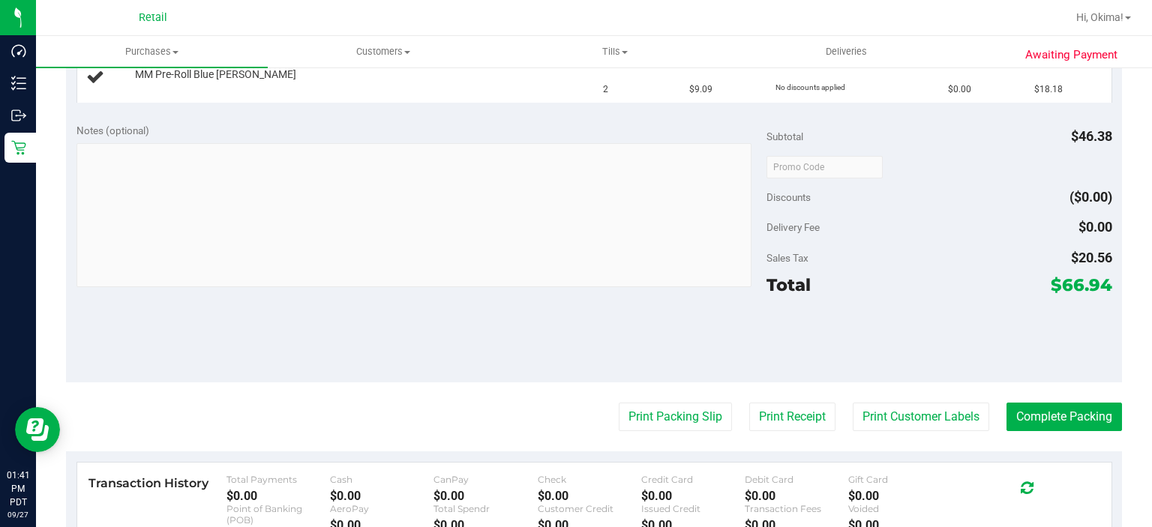
scroll to position [529, 0]
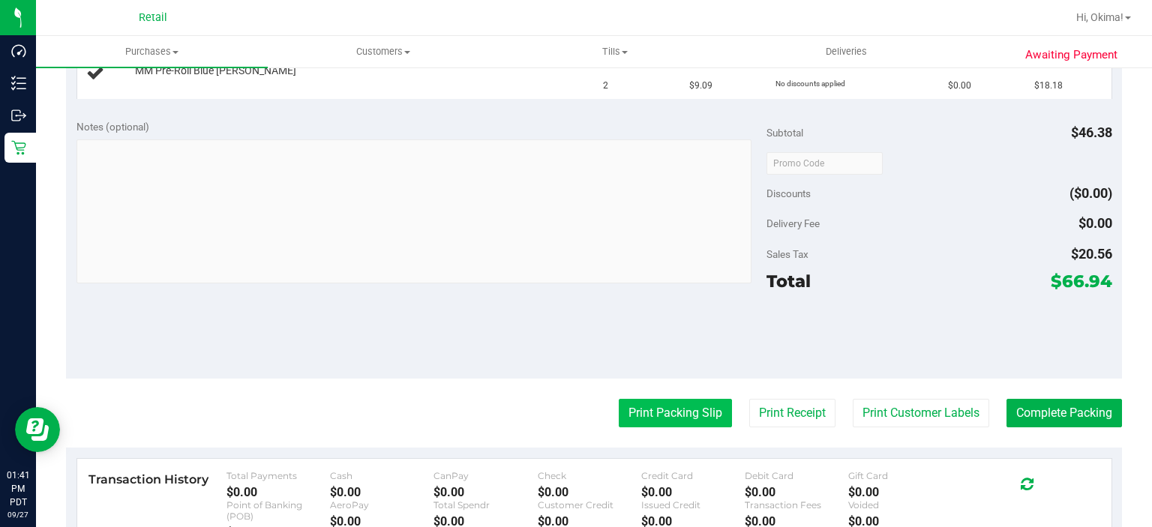
click at [654, 424] on button "Print Packing Slip" at bounding box center [675, 413] width 113 height 29
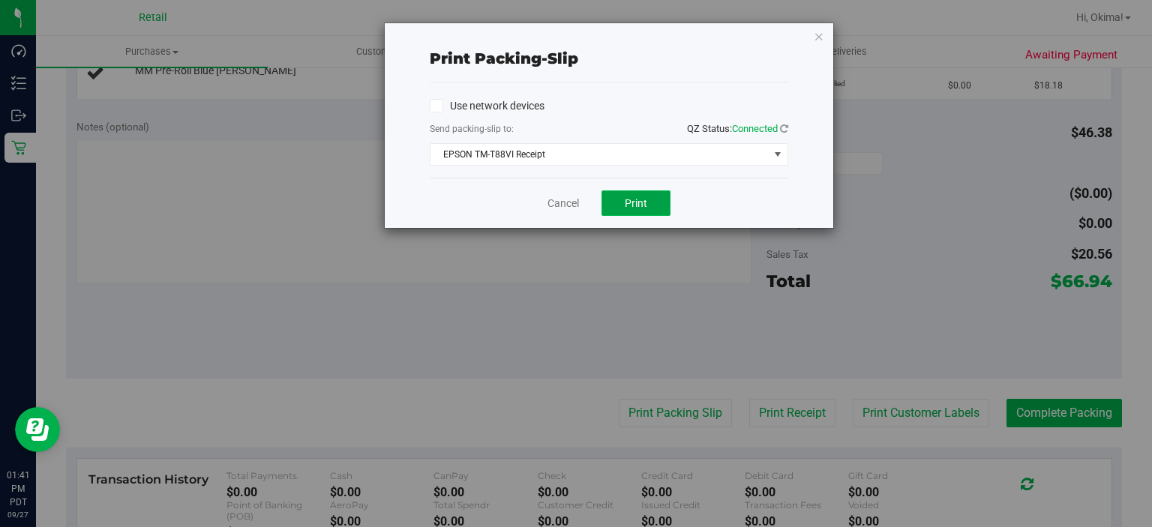
click at [612, 203] on button "Print" at bounding box center [636, 204] width 69 height 26
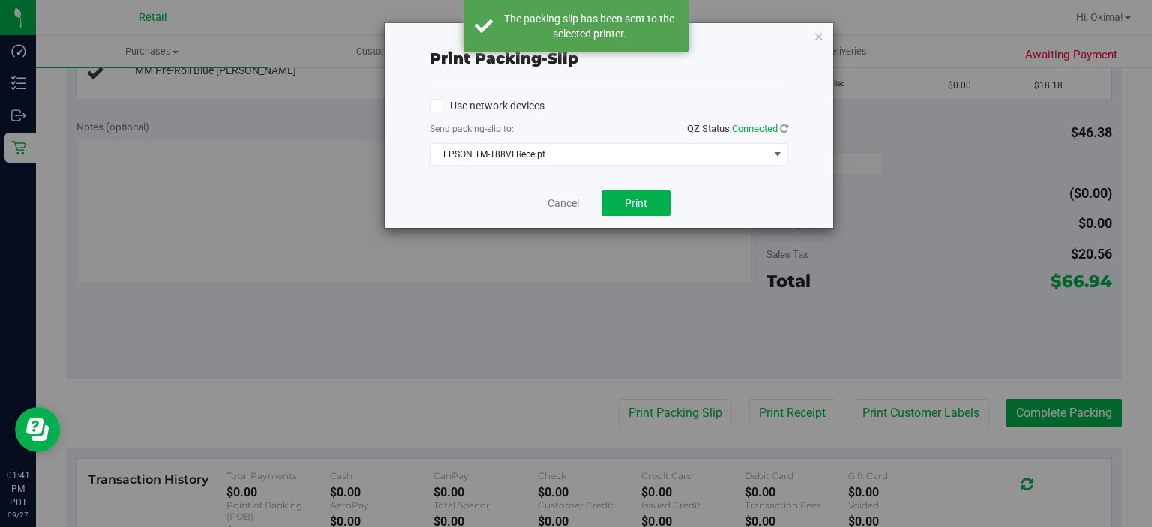
click at [569, 202] on link "Cancel" at bounding box center [564, 204] width 32 height 16
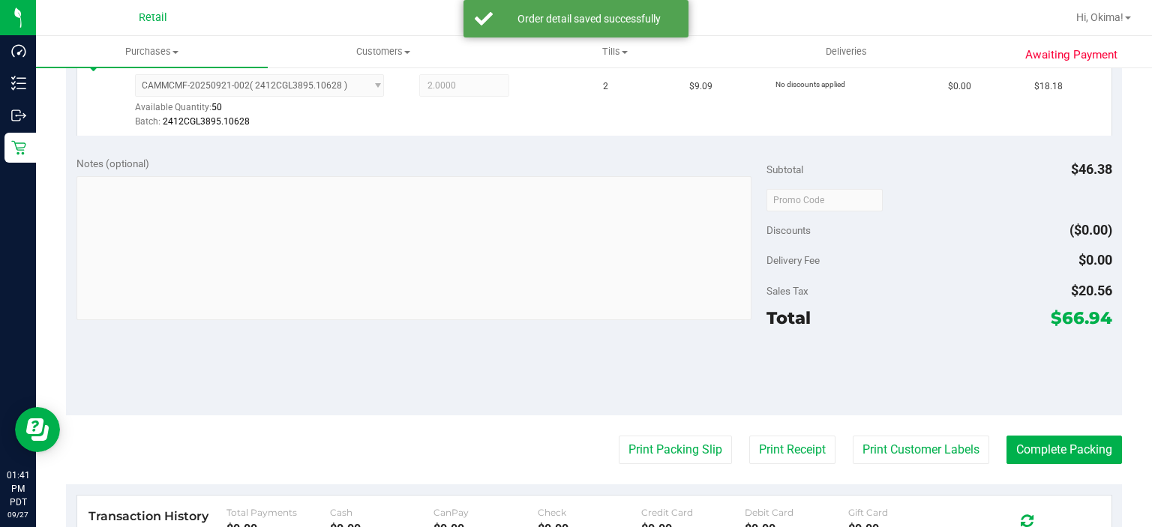
scroll to position [621, 0]
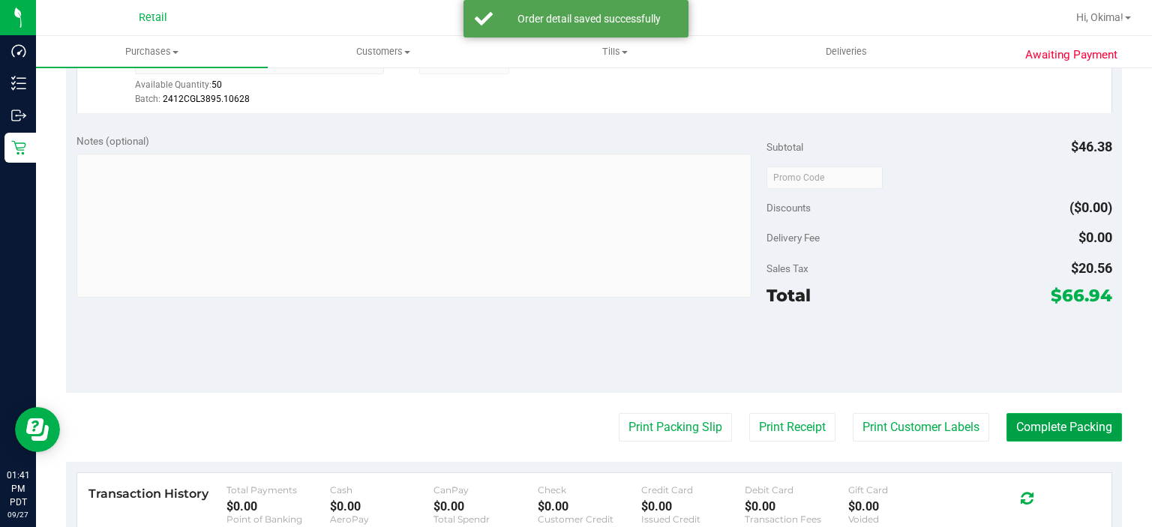
click at [1073, 429] on button "Complete Packing" at bounding box center [1065, 427] width 116 height 29
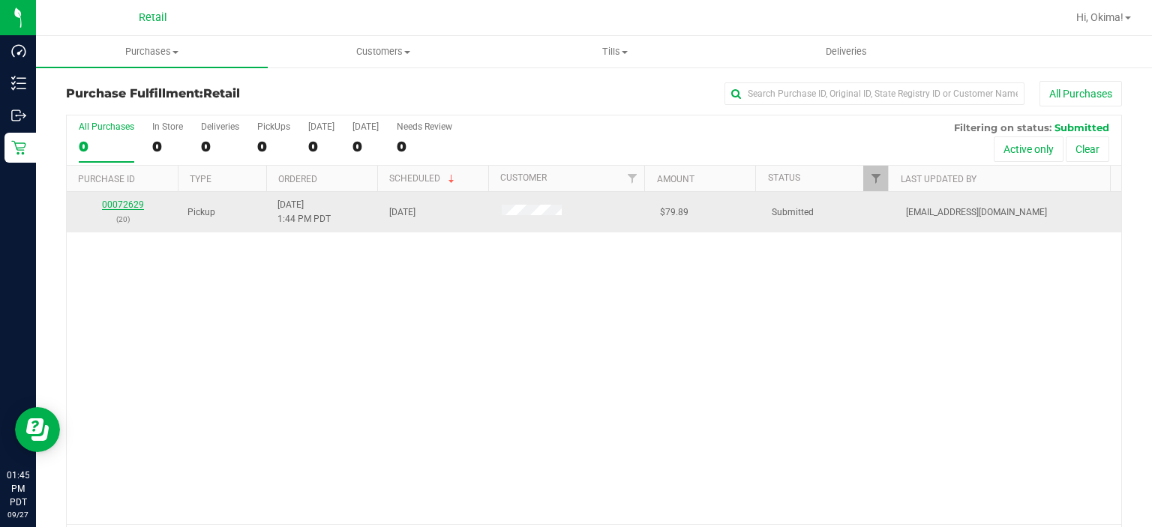
click at [117, 204] on link "00072629" at bounding box center [123, 205] width 42 height 11
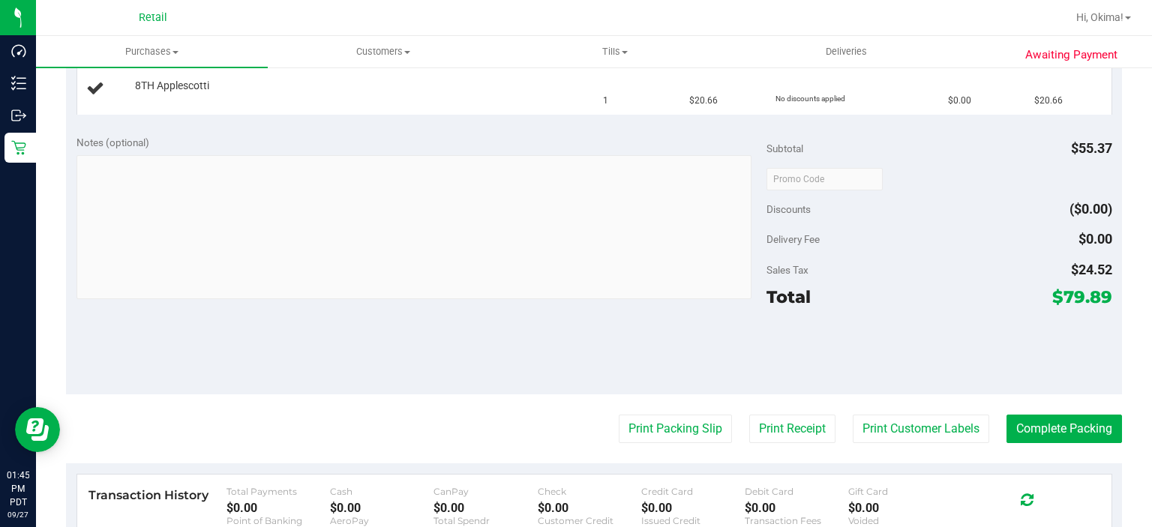
scroll to position [467, 0]
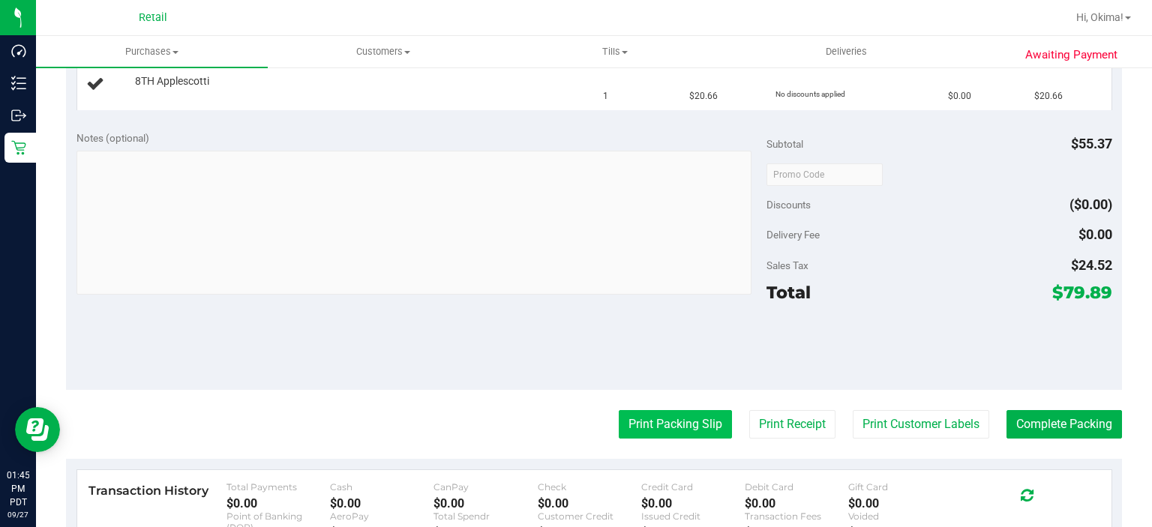
click at [660, 418] on button "Print Packing Slip" at bounding box center [675, 424] width 113 height 29
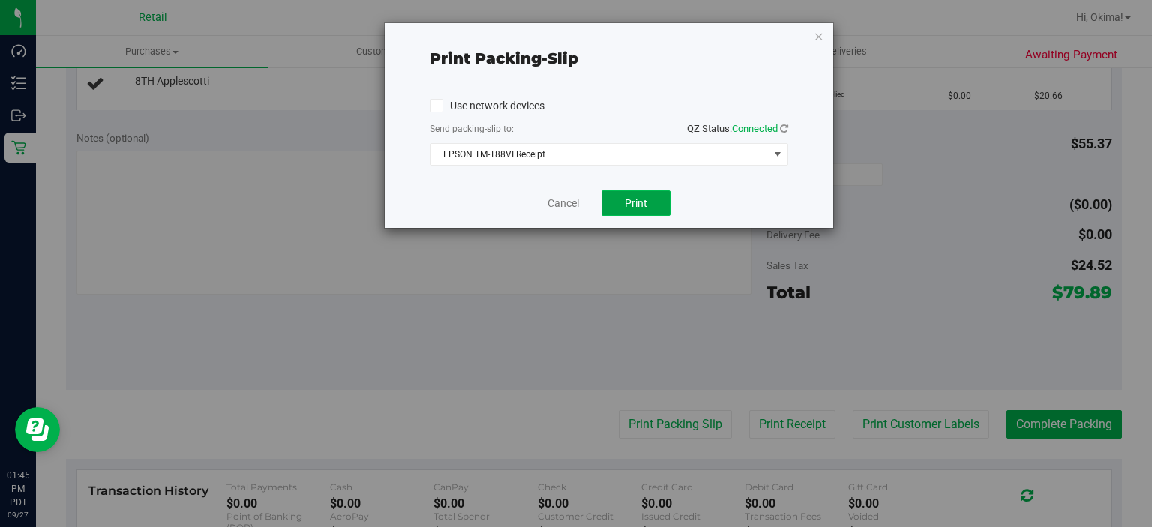
click at [660, 196] on button "Print" at bounding box center [636, 204] width 69 height 26
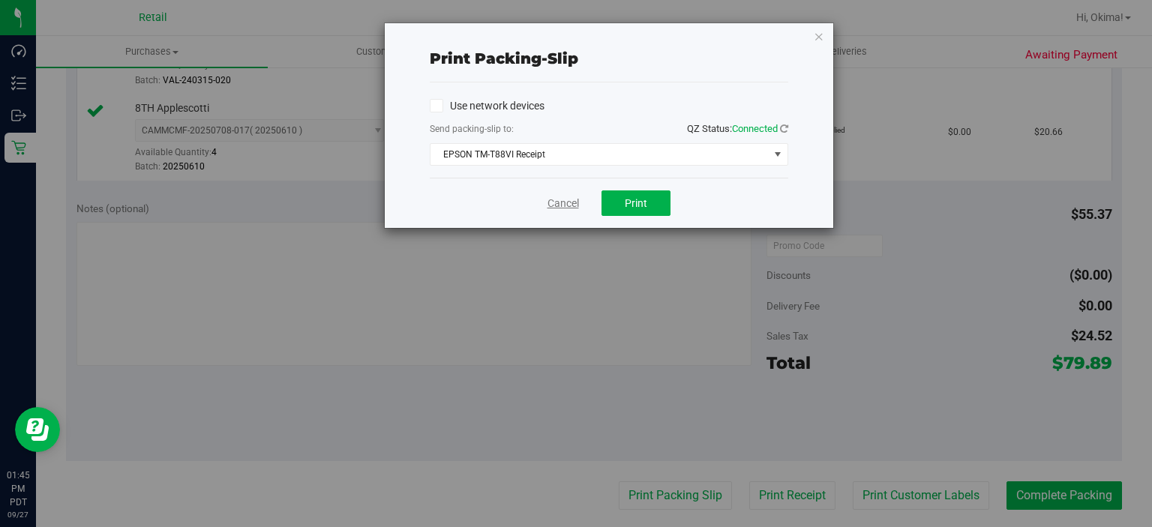
click at [552, 198] on link "Cancel" at bounding box center [564, 204] width 32 height 16
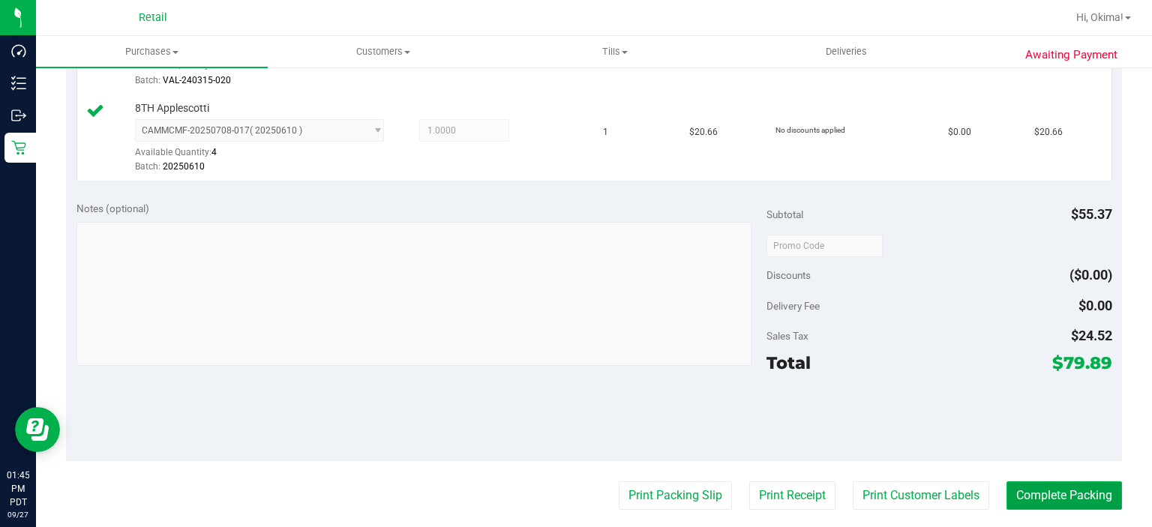
click at [1047, 488] on button "Complete Packing" at bounding box center [1065, 496] width 116 height 29
